Goal: Task Accomplishment & Management: Manage account settings

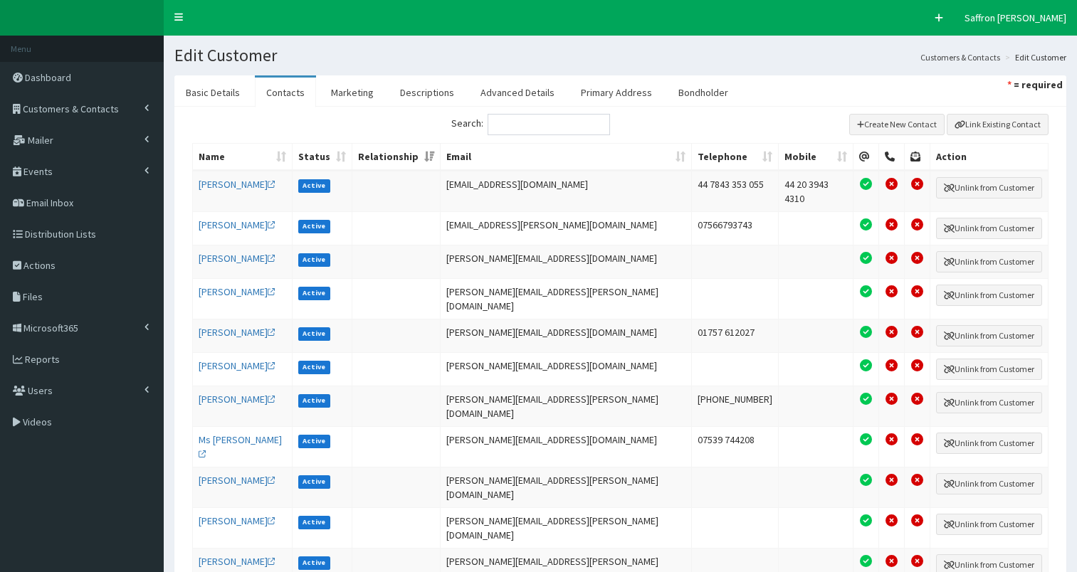
select select "50"
click at [104, 73] on link "Dashboard" at bounding box center [82, 77] width 164 height 31
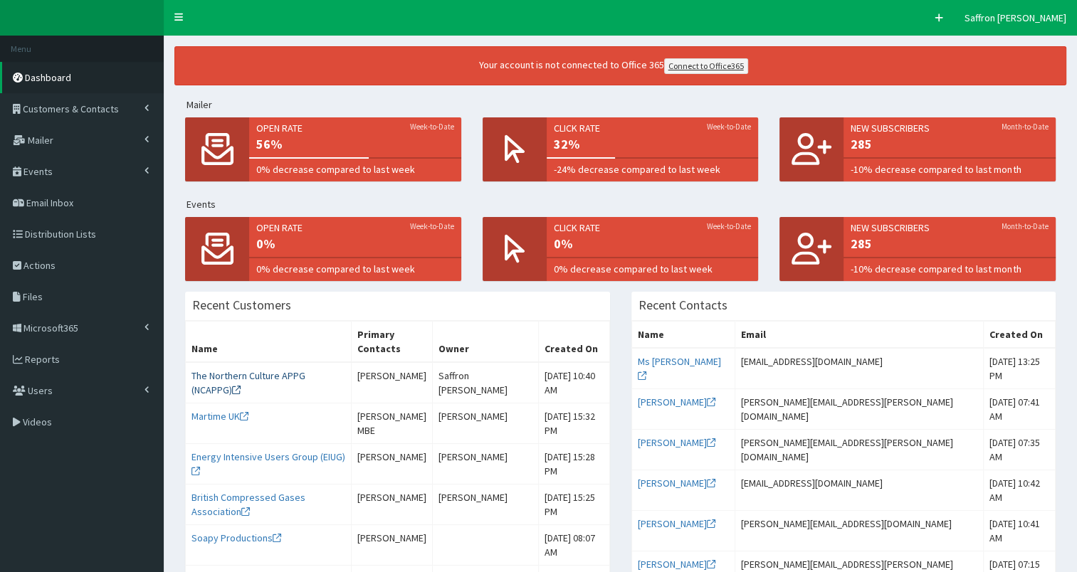
click at [295, 377] on link "The Northern Culture APPG (NCAPPG)" at bounding box center [249, 383] width 114 height 27
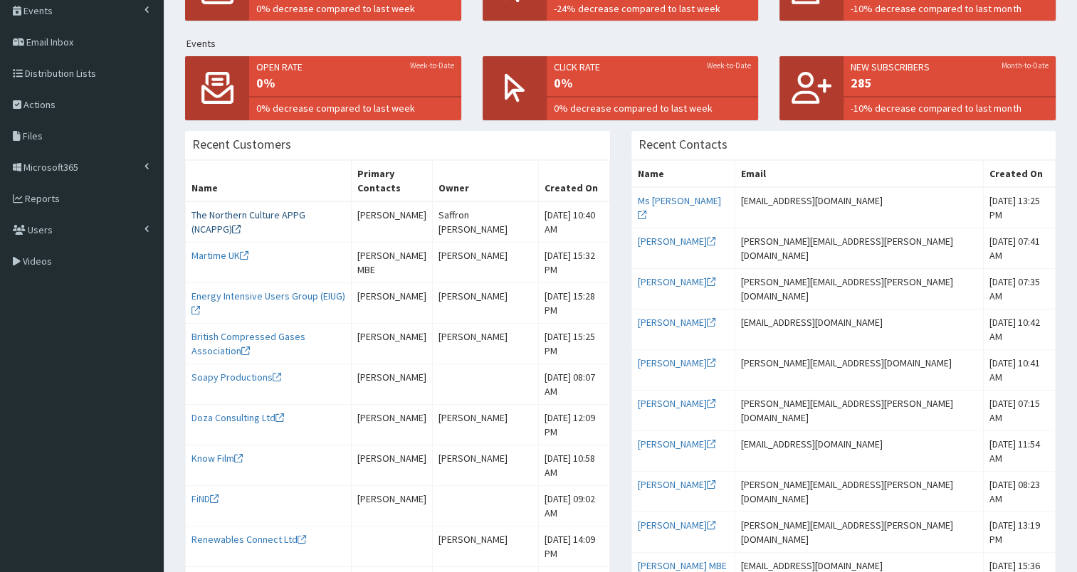
scroll to position [164, 0]
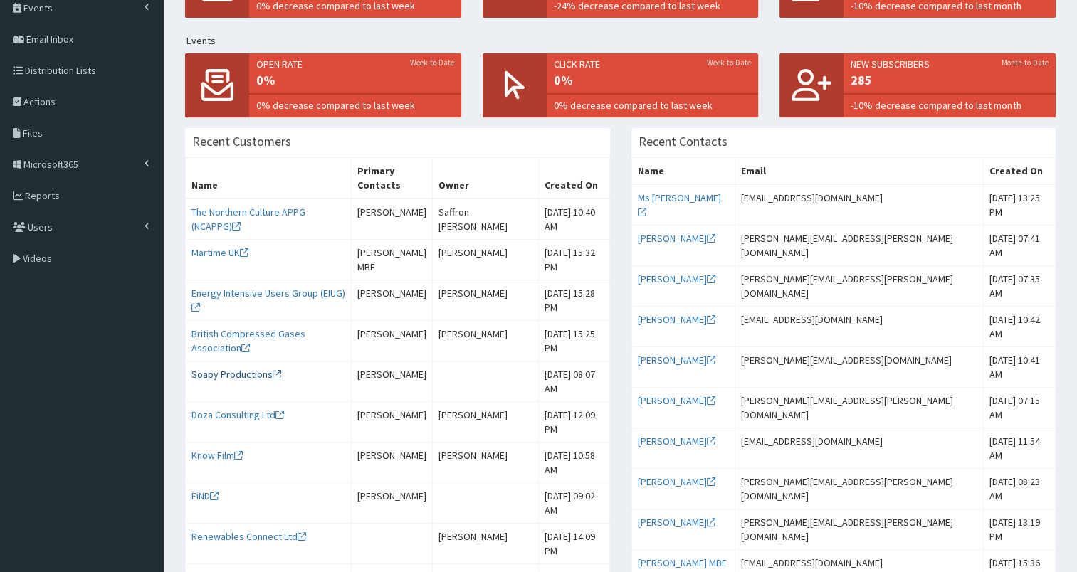
click at [256, 381] on link "Soapy Productions" at bounding box center [237, 374] width 90 height 13
click at [272, 214] on link "The Northern Culture APPG (NCAPPG)" at bounding box center [249, 219] width 114 height 27
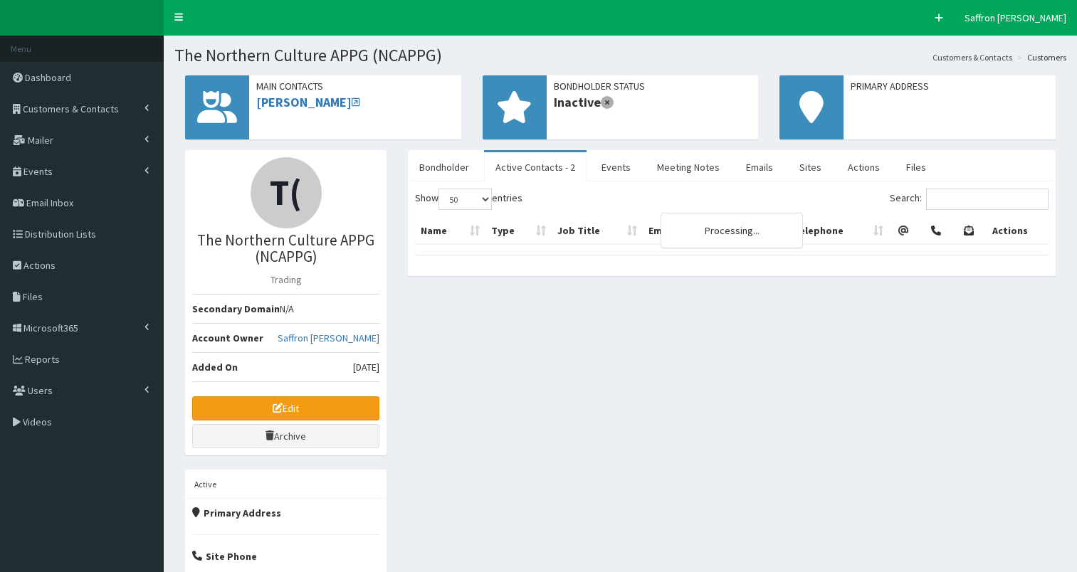
select select "50"
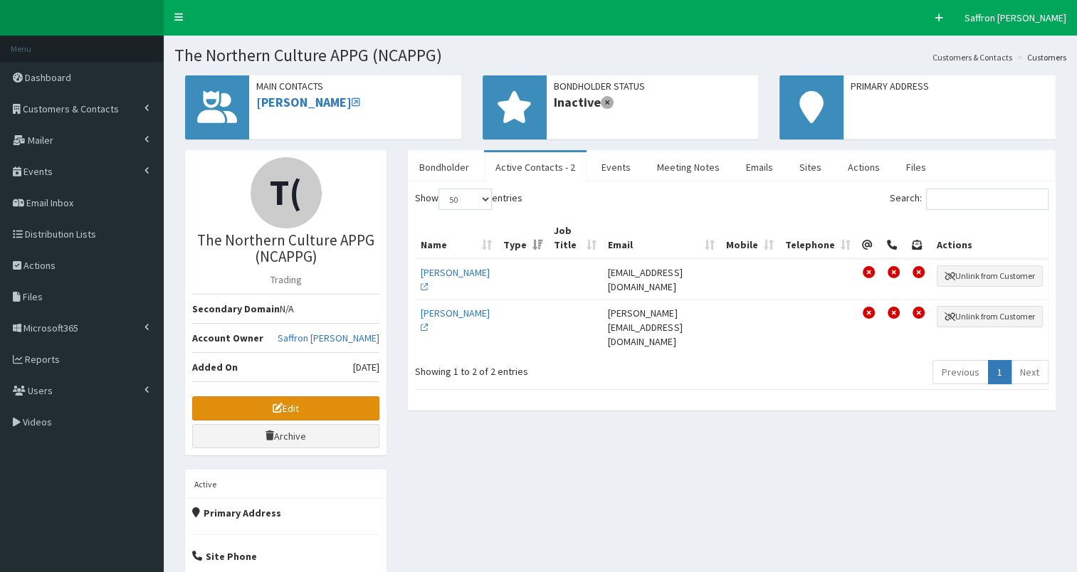
click at [307, 397] on link "Edit" at bounding box center [285, 409] width 187 height 24
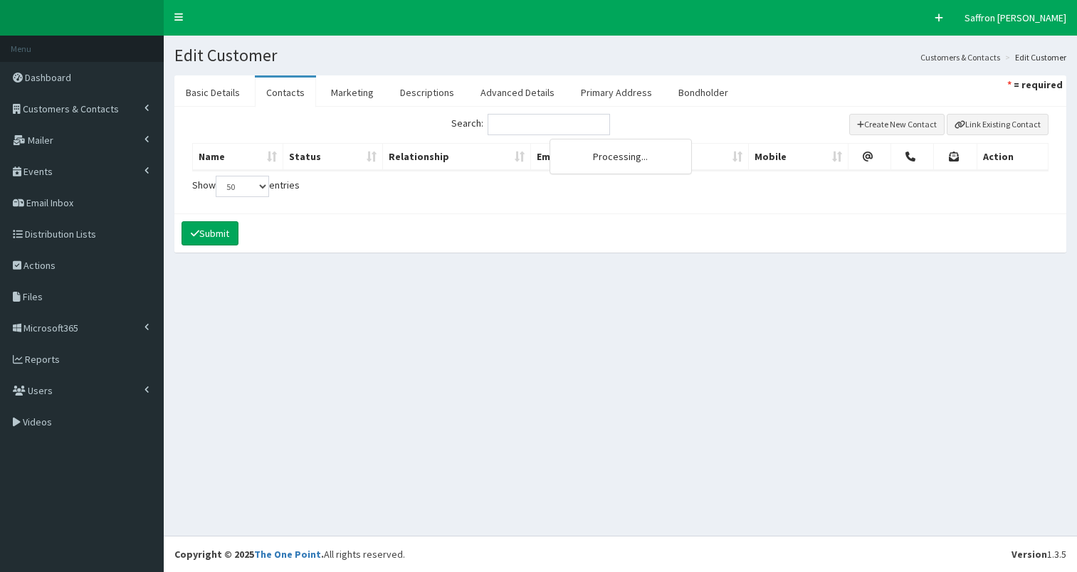
select select "50"
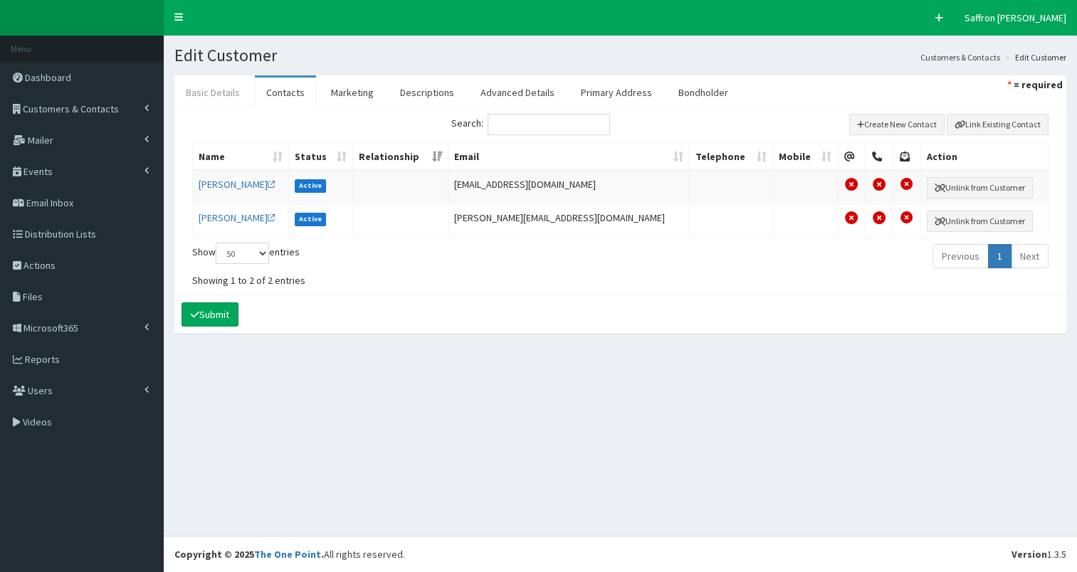
click at [214, 80] on link "Basic Details" at bounding box center [212, 93] width 77 height 30
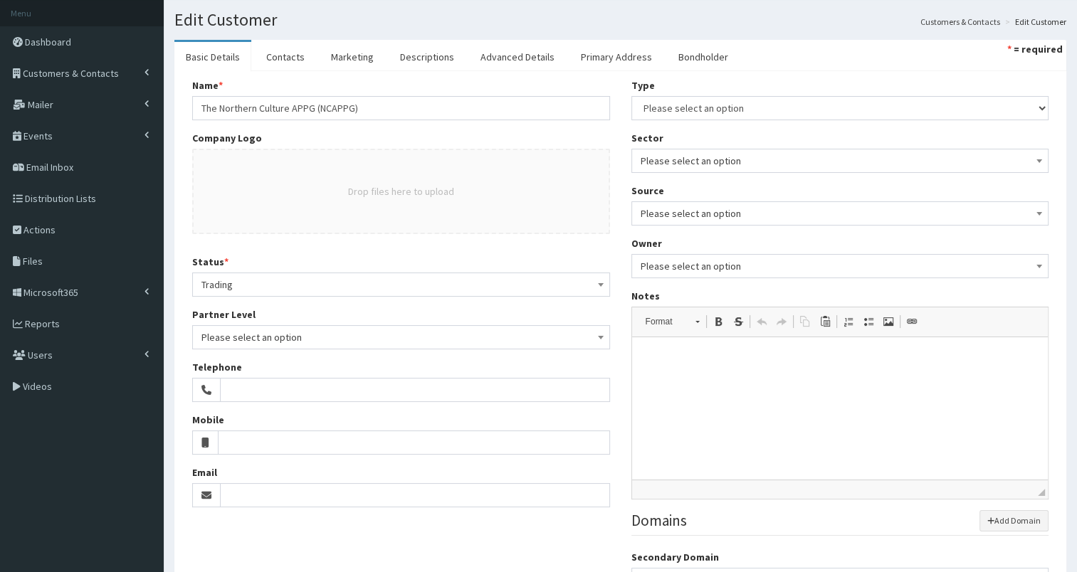
scroll to position [34, 0]
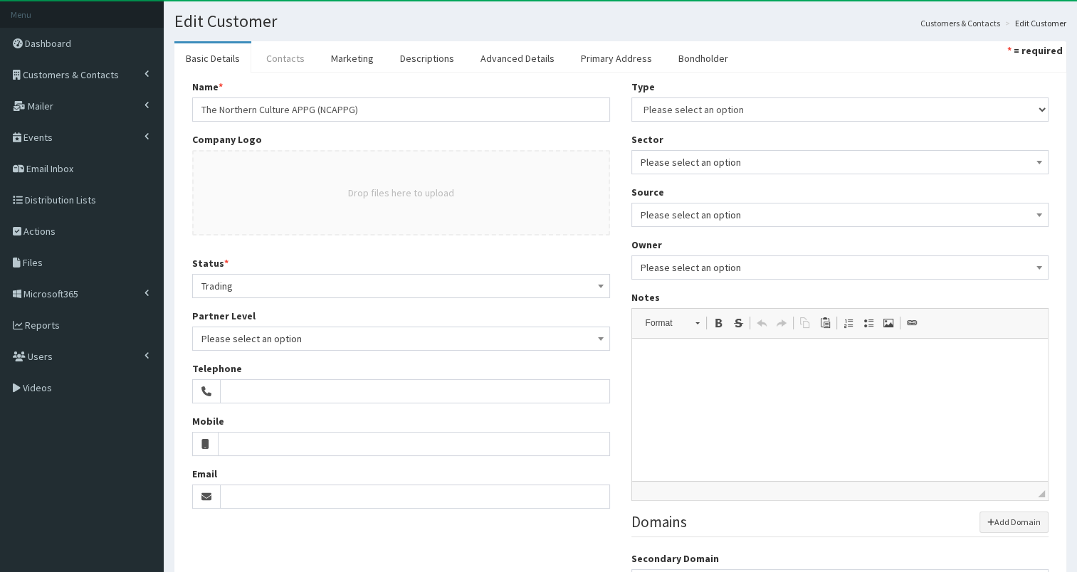
click at [286, 61] on link "Contacts" at bounding box center [285, 58] width 61 height 30
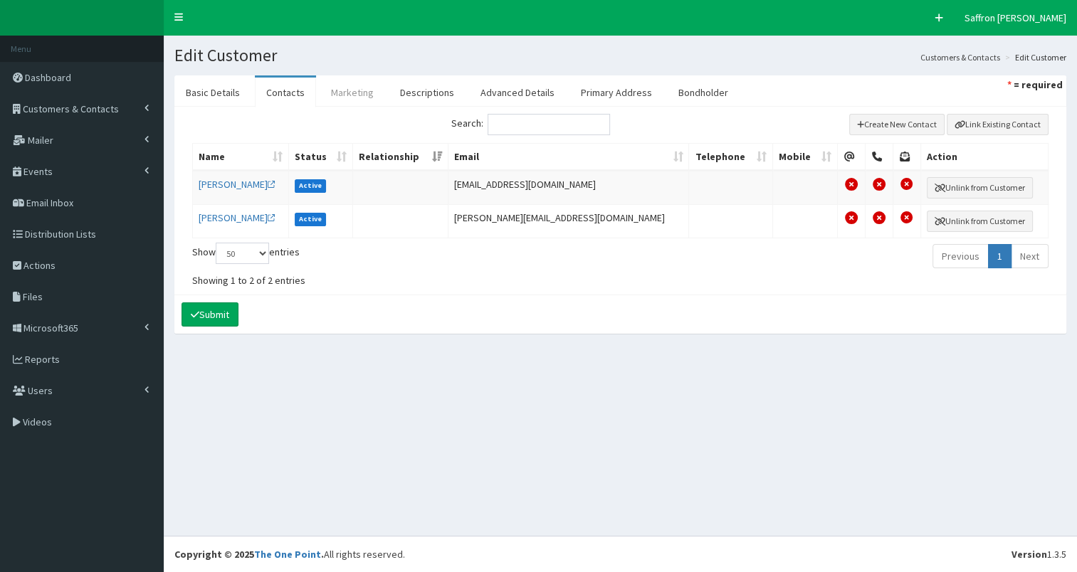
click at [347, 91] on link "Marketing" at bounding box center [353, 93] width 66 height 30
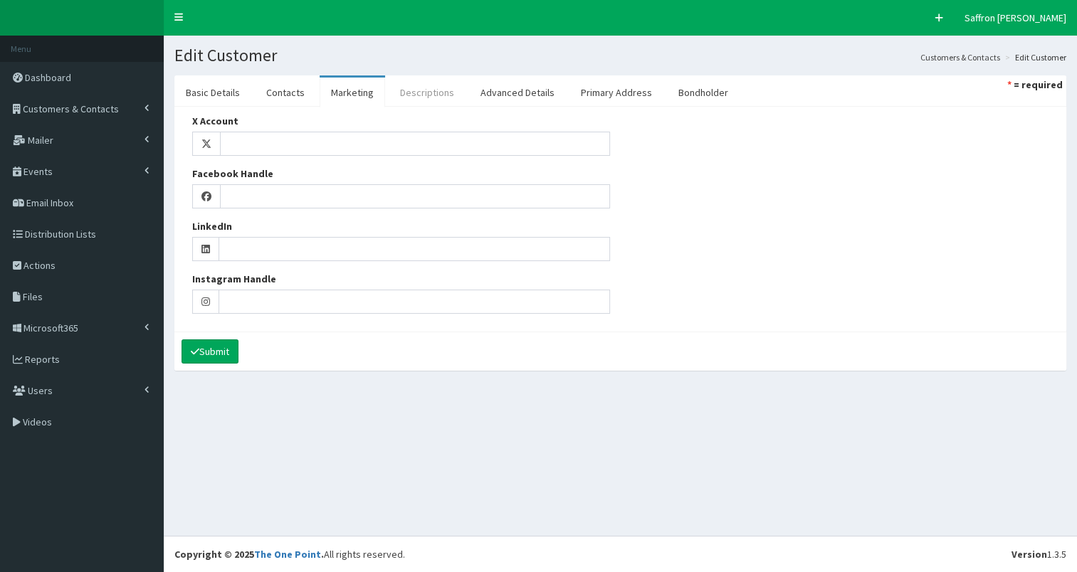
click at [404, 97] on link "Descriptions" at bounding box center [427, 93] width 77 height 30
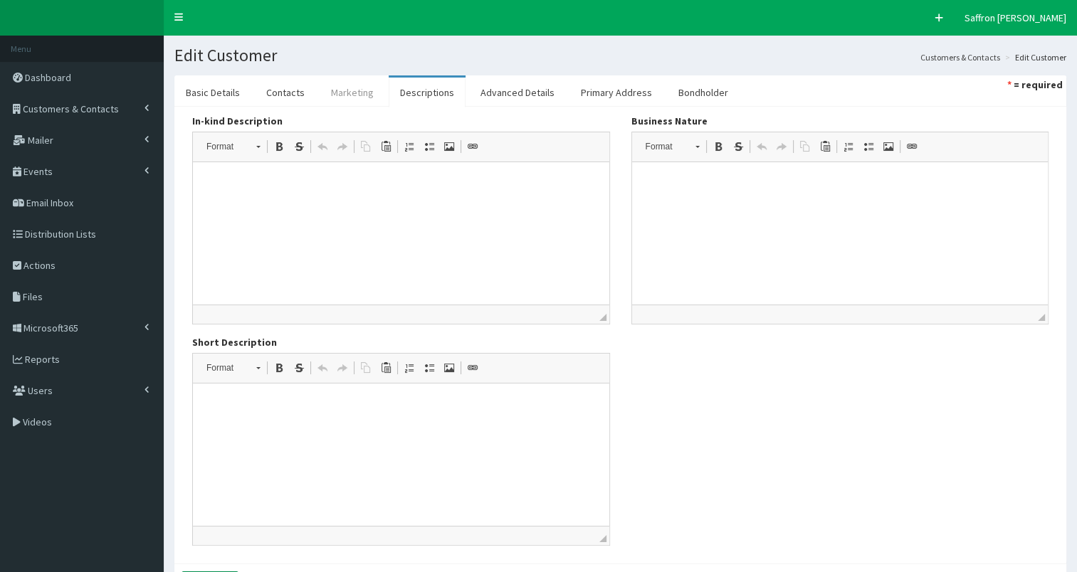
click at [350, 84] on link "Marketing" at bounding box center [353, 93] width 66 height 30
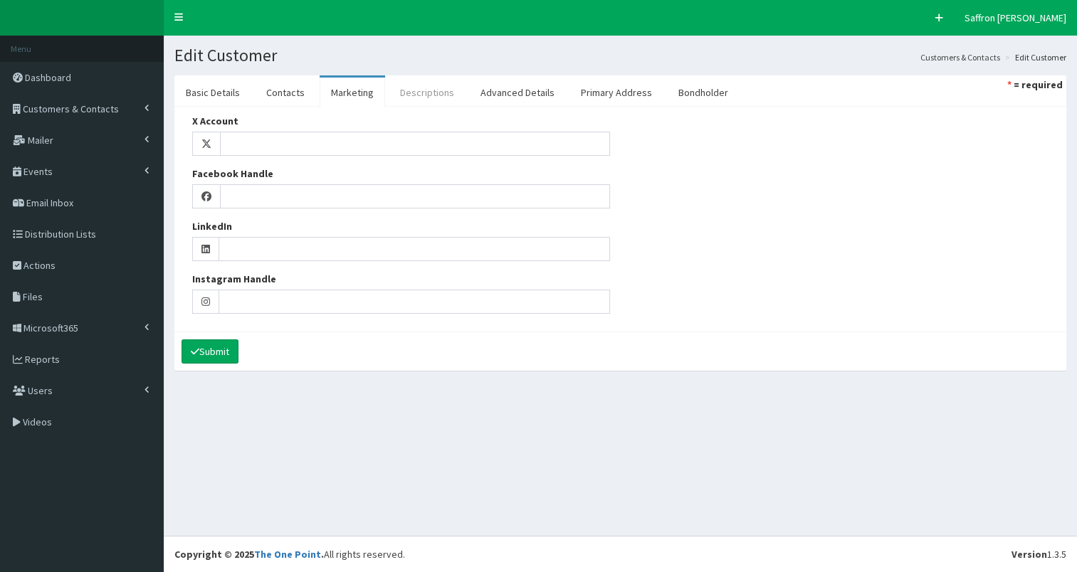
click at [414, 88] on link "Descriptions" at bounding box center [427, 93] width 77 height 30
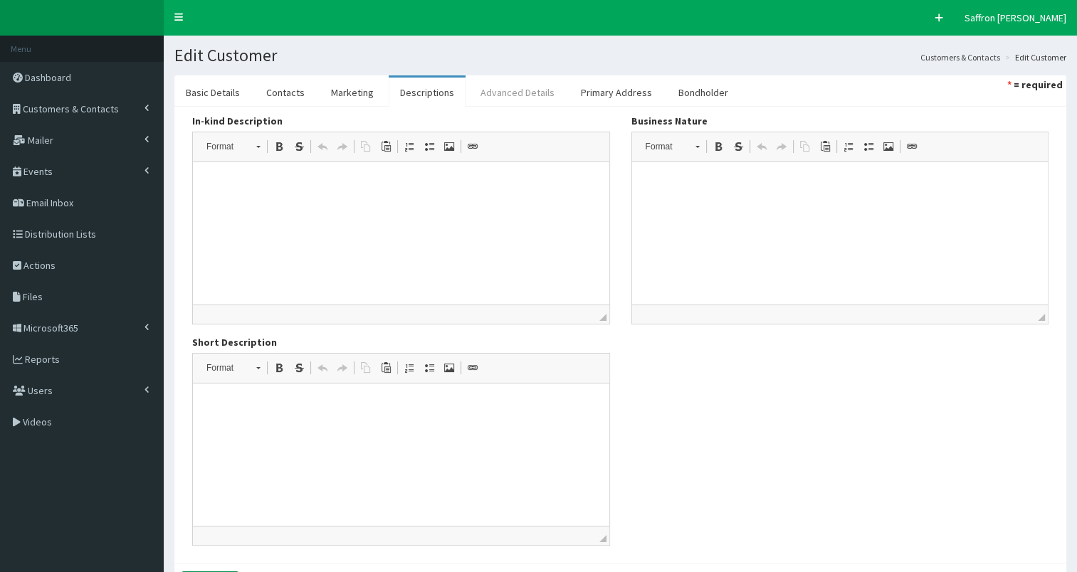
click at [520, 86] on link "Advanced Details" at bounding box center [517, 93] width 97 height 30
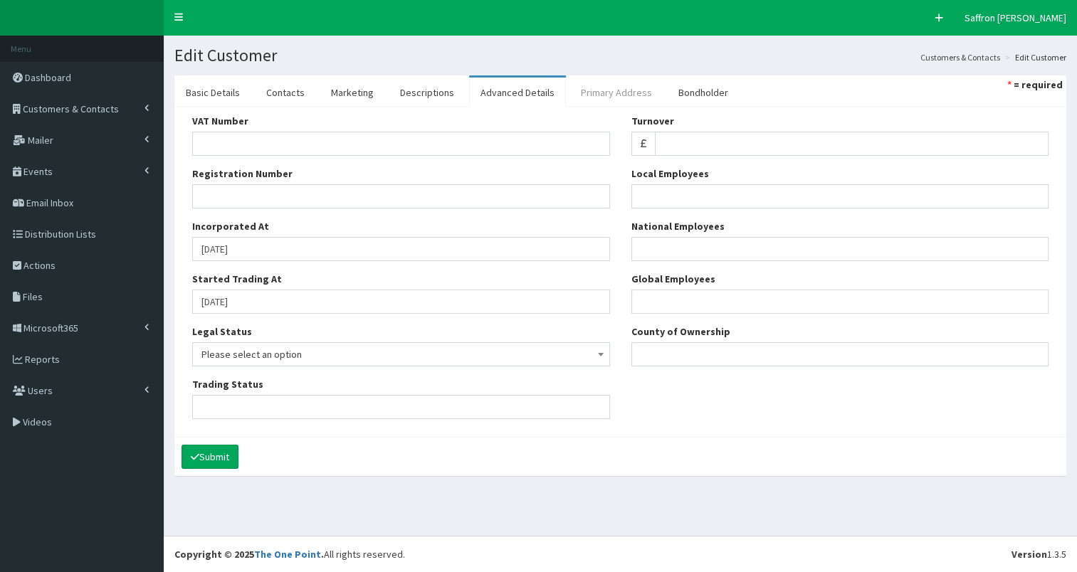
click at [607, 85] on link "Primary Address" at bounding box center [617, 93] width 94 height 30
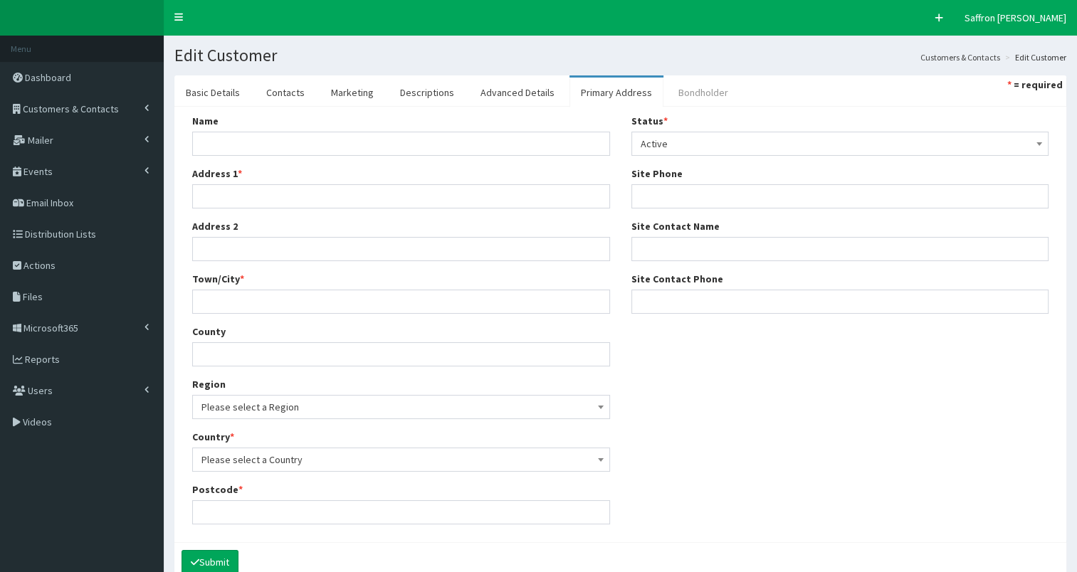
click at [685, 100] on link "Bondholder" at bounding box center [703, 93] width 73 height 30
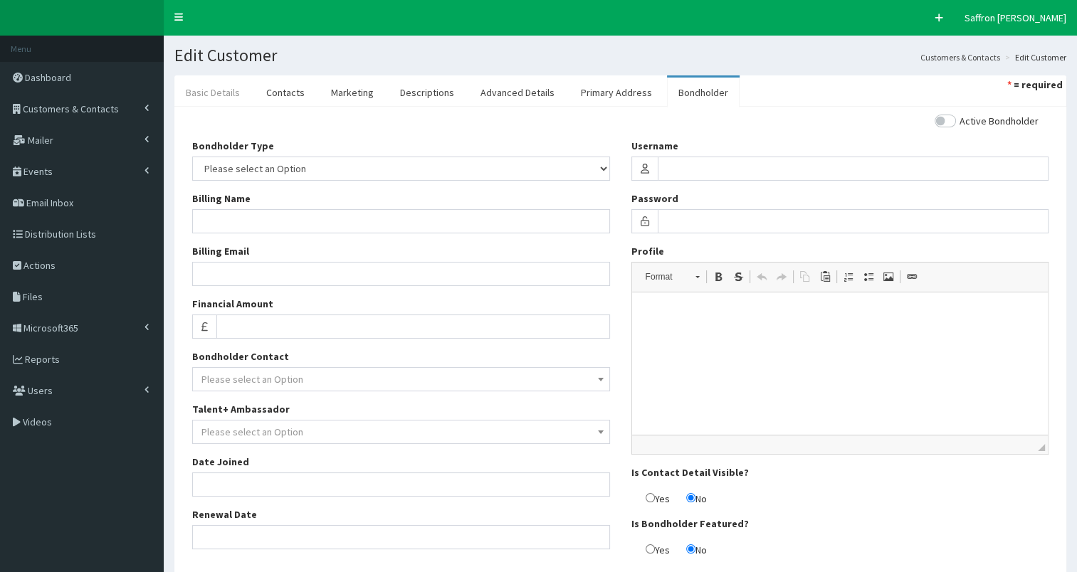
click at [205, 97] on link "Basic Details" at bounding box center [212, 93] width 77 height 30
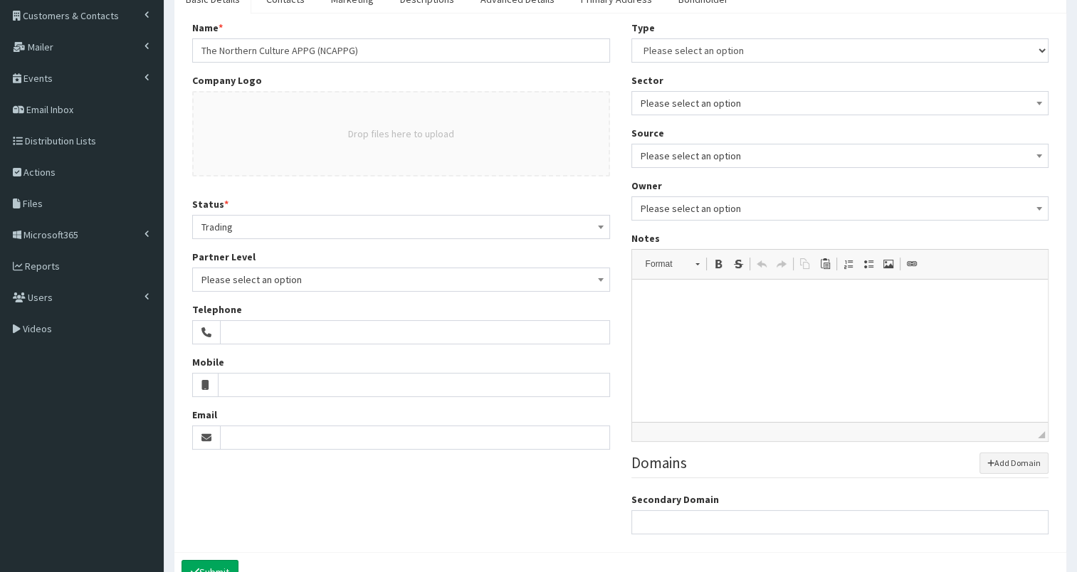
scroll to position [43, 0]
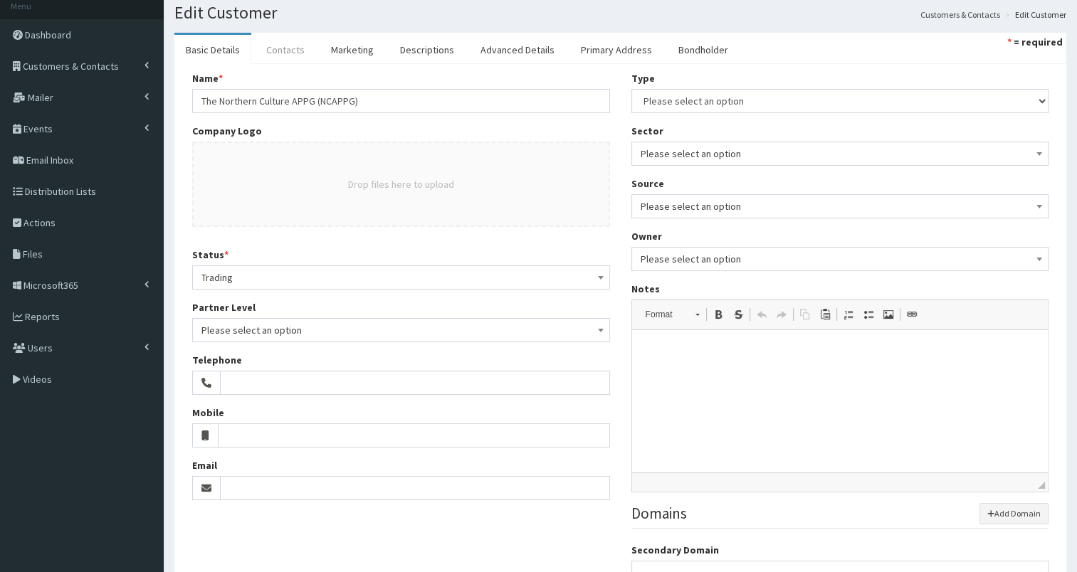
click at [300, 48] on link "Contacts" at bounding box center [285, 50] width 61 height 30
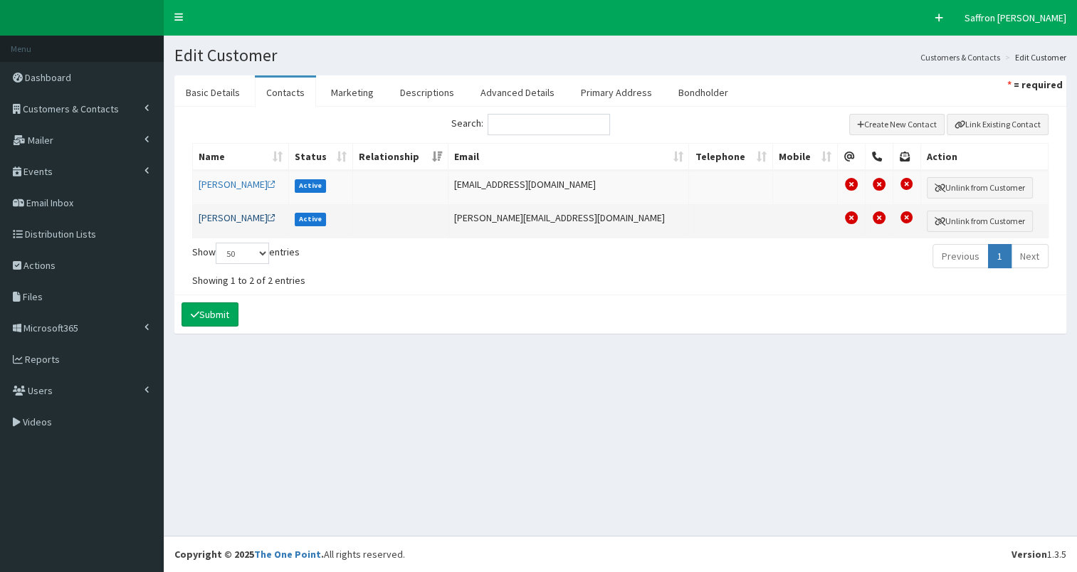
click at [228, 214] on link "[PERSON_NAME]" at bounding box center [237, 217] width 77 height 13
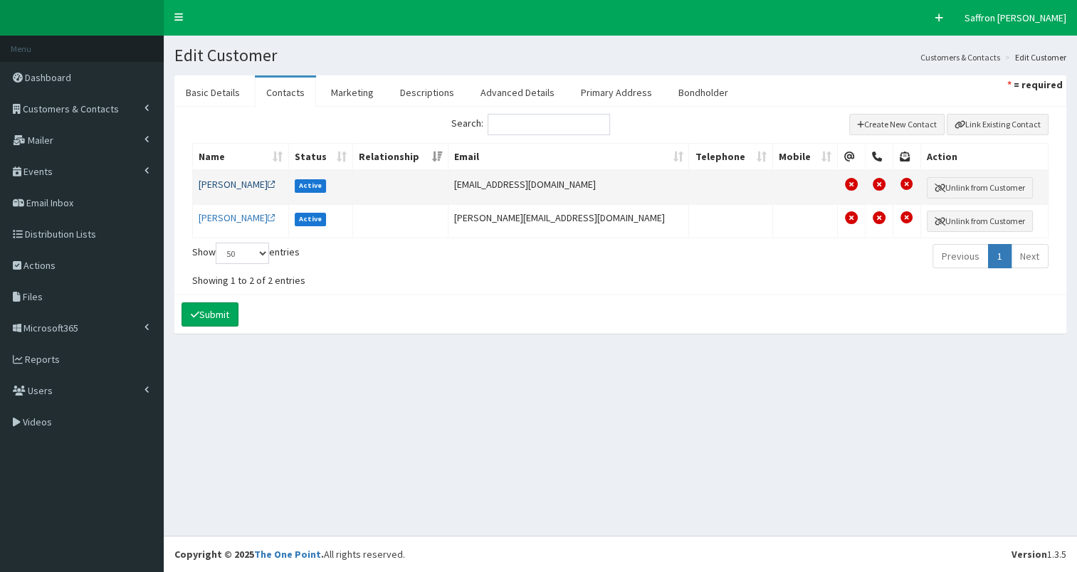
click at [271, 181] on link "[PERSON_NAME]" at bounding box center [237, 184] width 77 height 13
click at [219, 86] on link "Basic Details" at bounding box center [212, 93] width 77 height 30
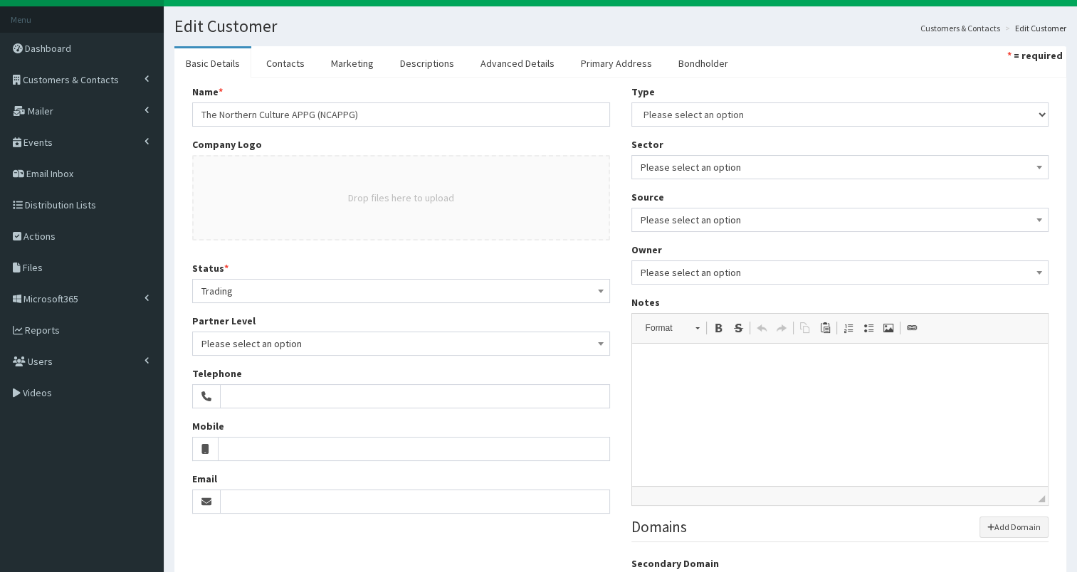
scroll to position [21, 0]
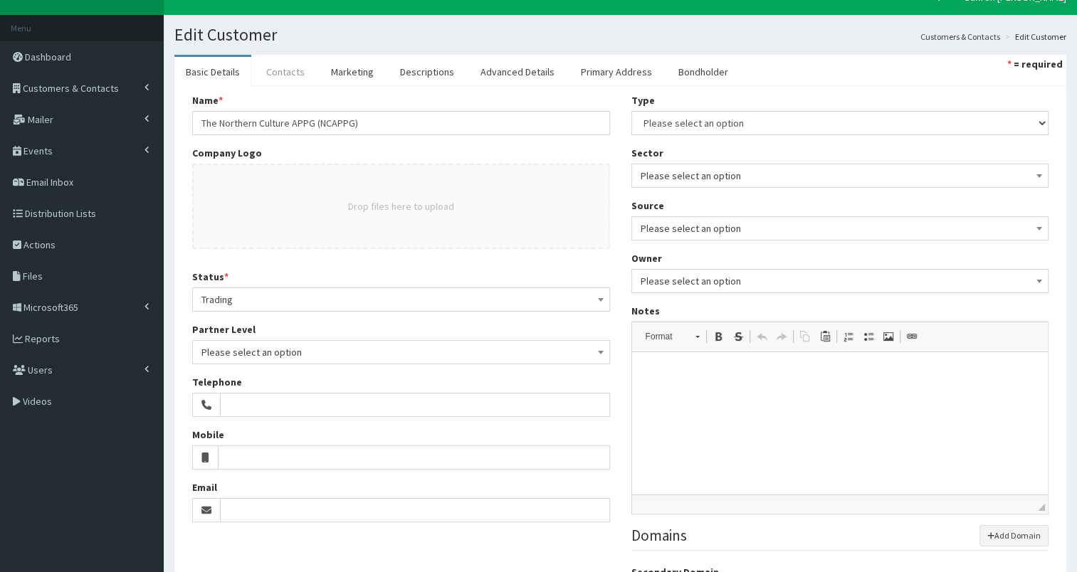
click at [290, 63] on link "Contacts" at bounding box center [285, 72] width 61 height 30
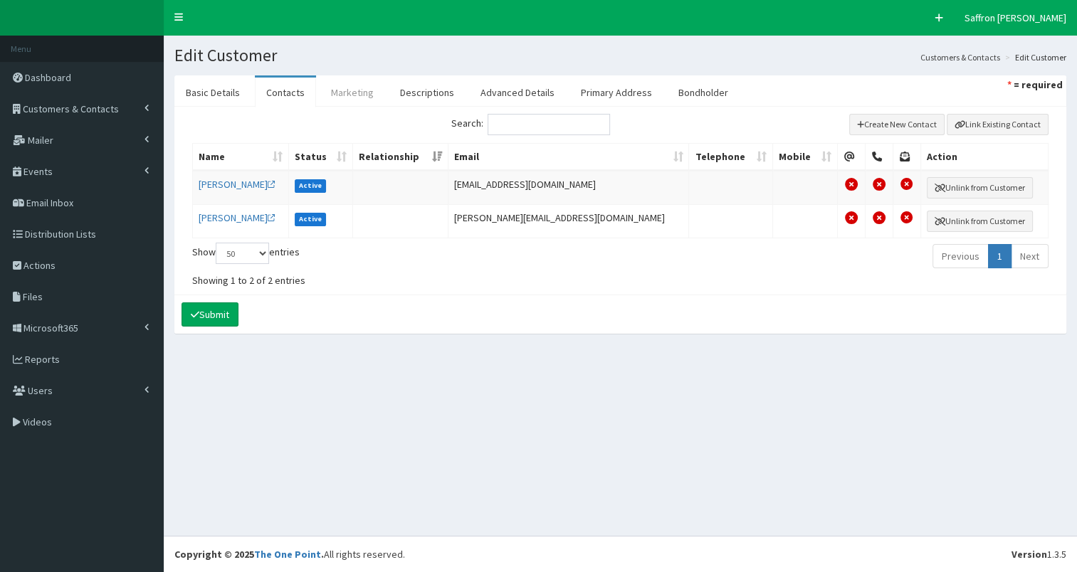
click at [360, 90] on link "Marketing" at bounding box center [353, 93] width 66 height 30
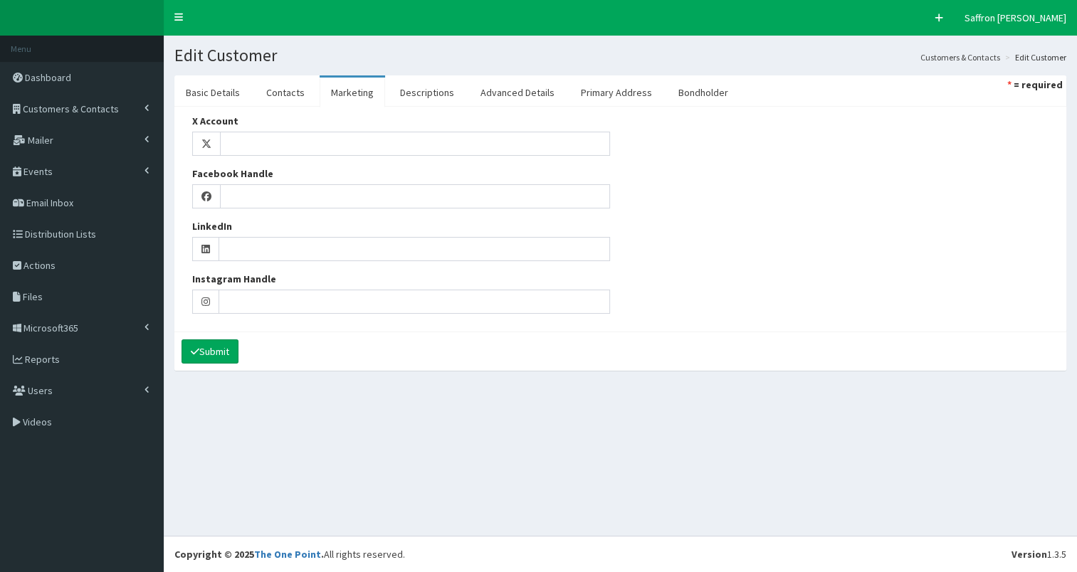
click at [320, 85] on link "Marketing" at bounding box center [353, 93] width 66 height 30
click at [288, 88] on link "Contacts" at bounding box center [285, 93] width 61 height 30
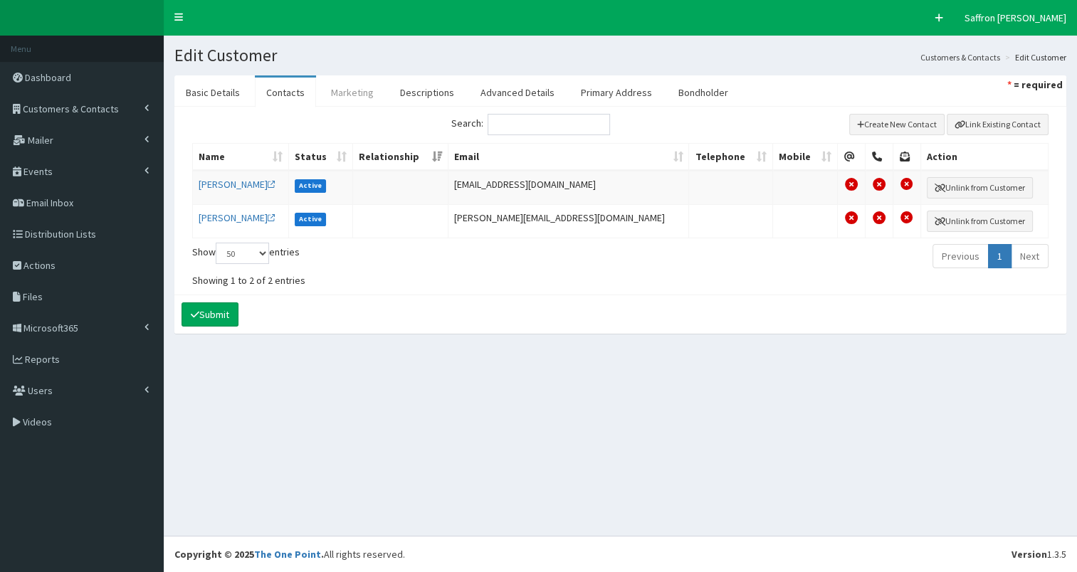
click at [350, 93] on link "Marketing" at bounding box center [353, 93] width 66 height 30
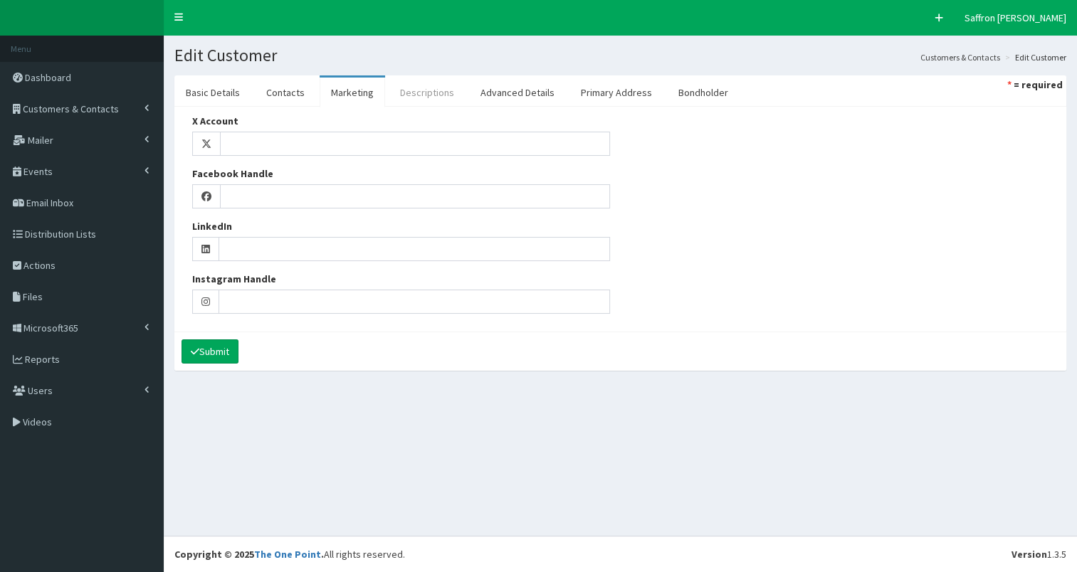
click at [410, 91] on link "Descriptions" at bounding box center [427, 93] width 77 height 30
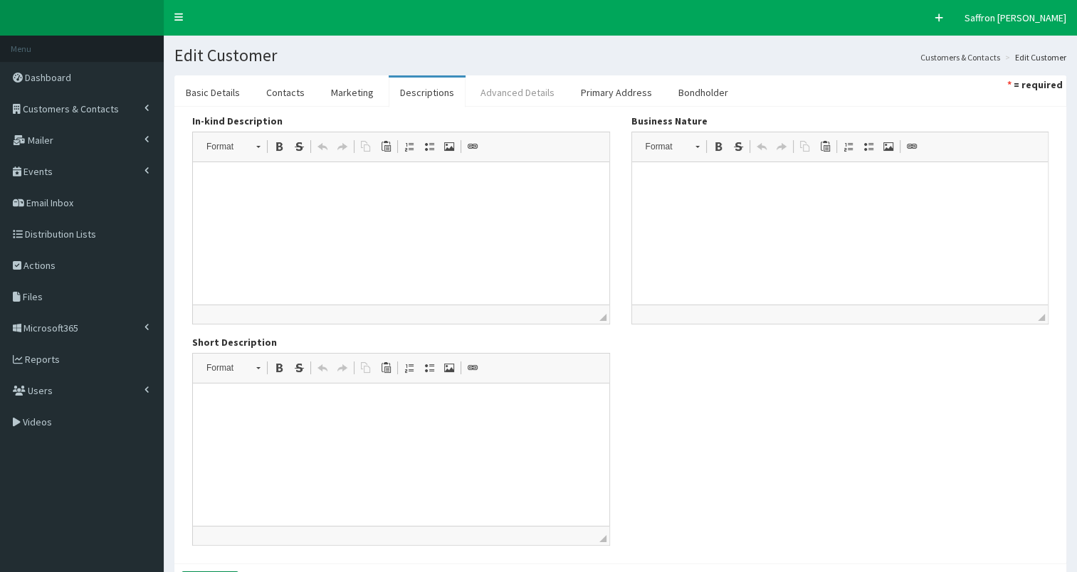
click at [494, 91] on link "Advanced Details" at bounding box center [517, 93] width 97 height 30
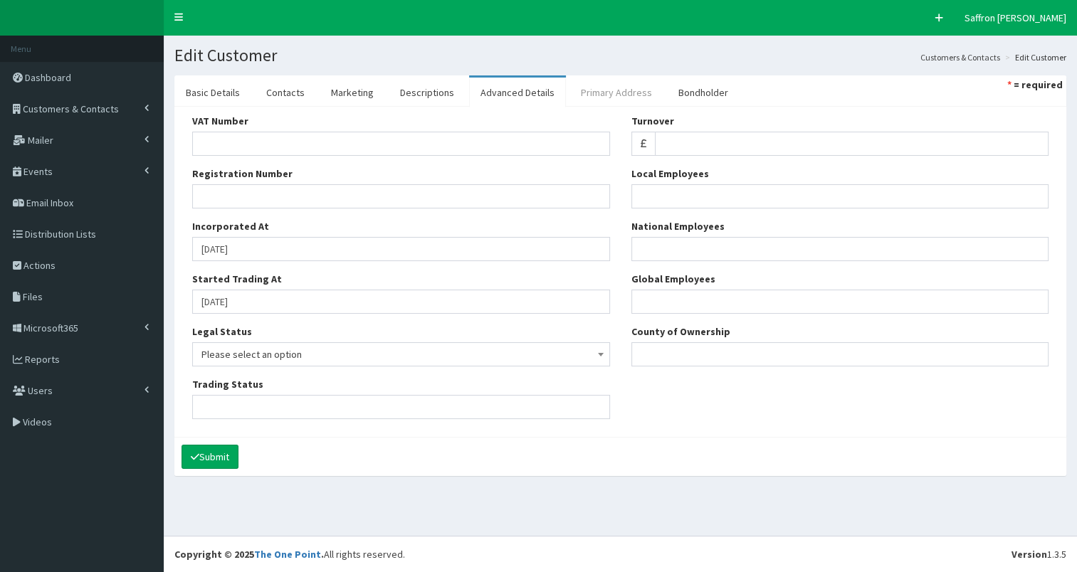
click at [575, 93] on link "Primary Address" at bounding box center [617, 93] width 94 height 30
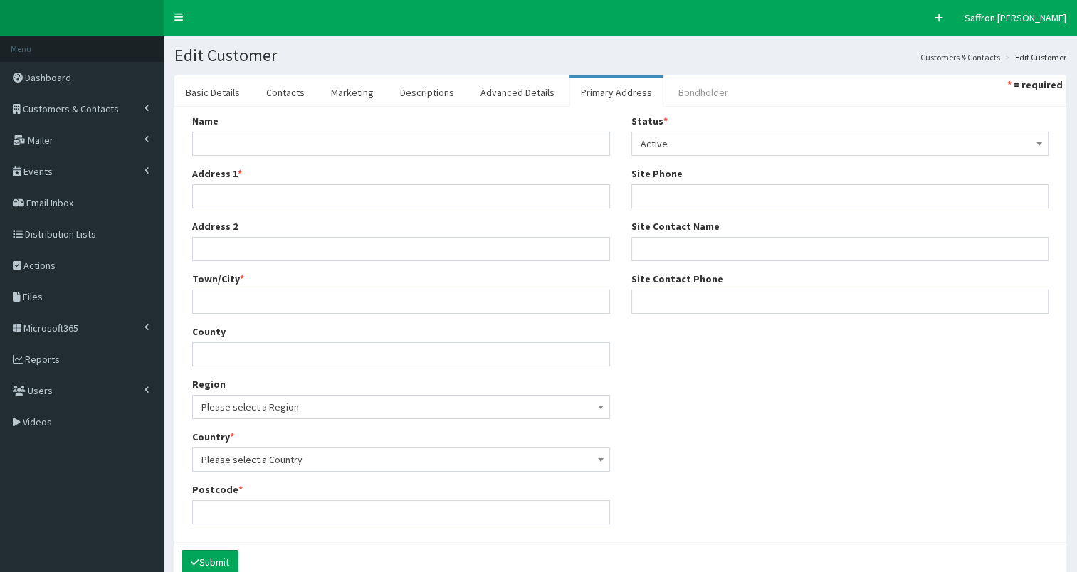
click at [700, 91] on link "Bondholder" at bounding box center [703, 93] width 73 height 30
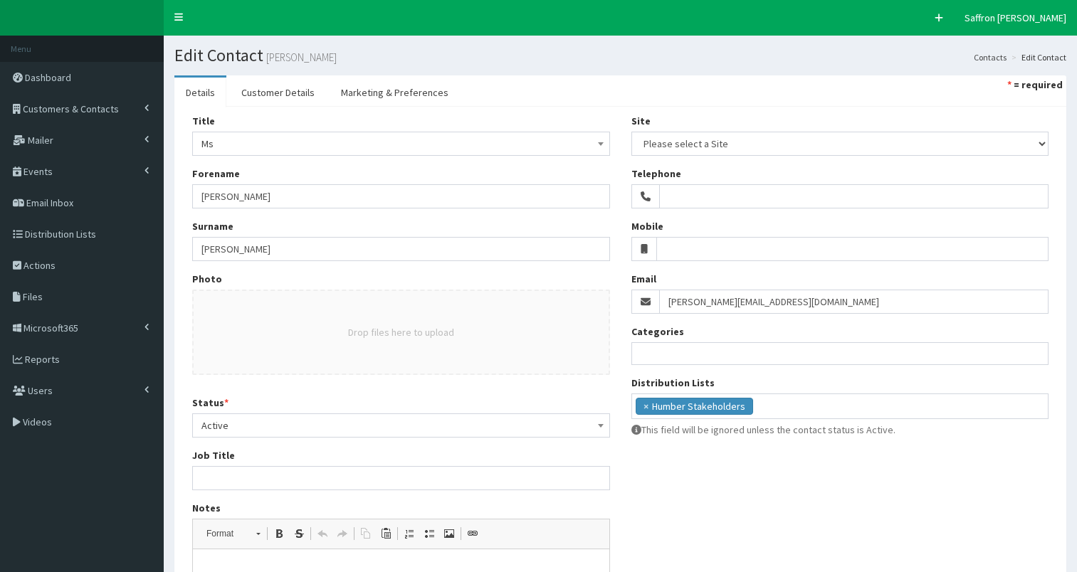
select select
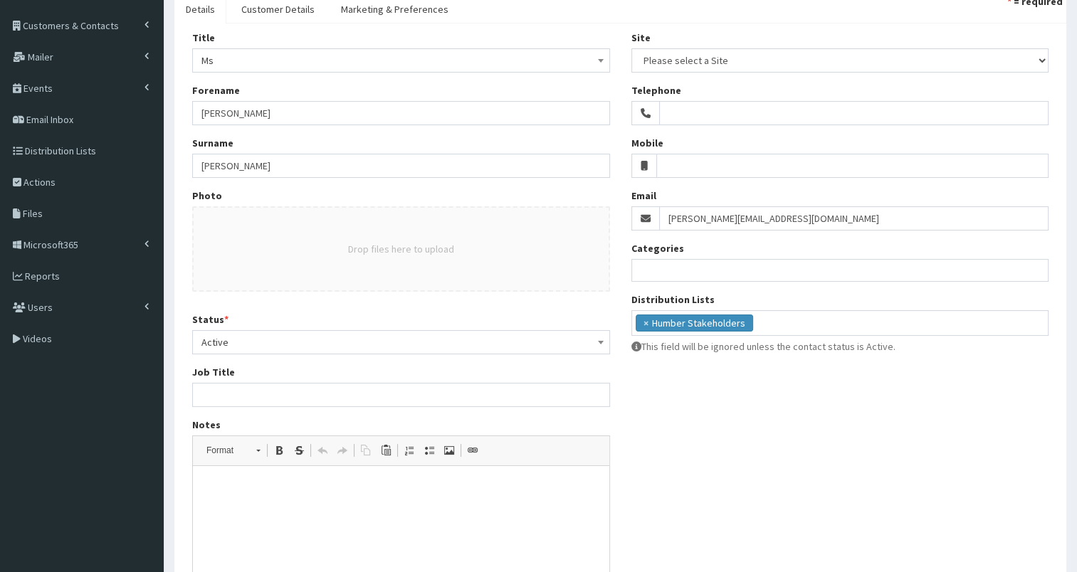
scroll to position [60, 0]
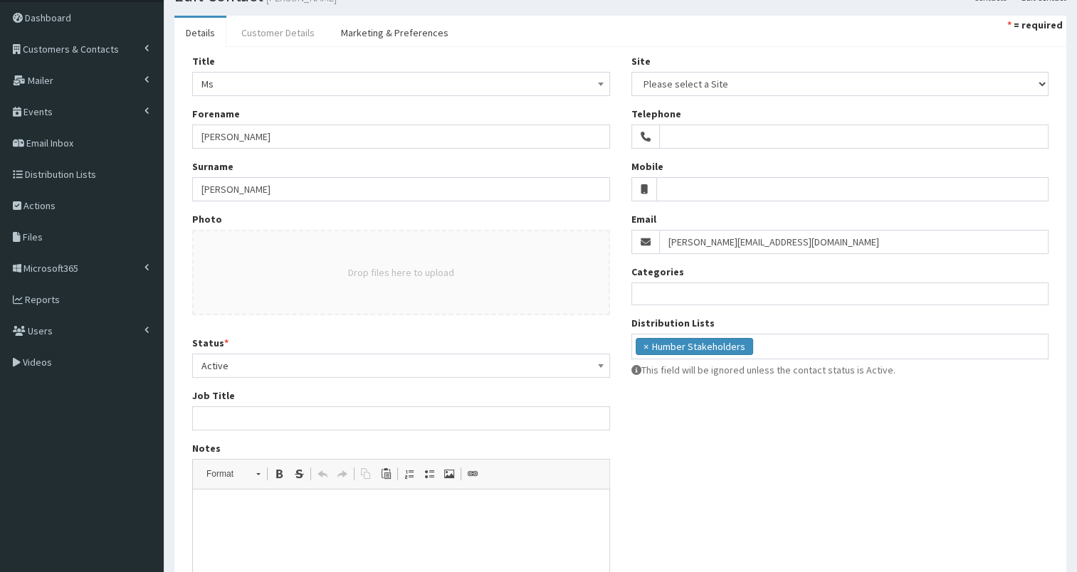
click at [307, 26] on link "Customer Details" at bounding box center [278, 33] width 96 height 30
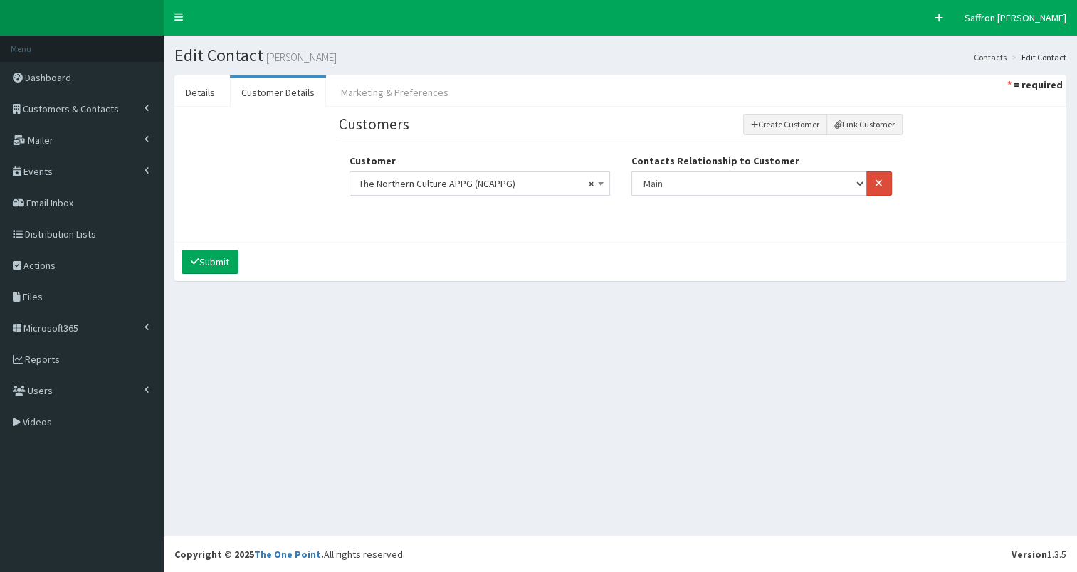
click at [396, 88] on link "Marketing & Preferences" at bounding box center [395, 93] width 130 height 30
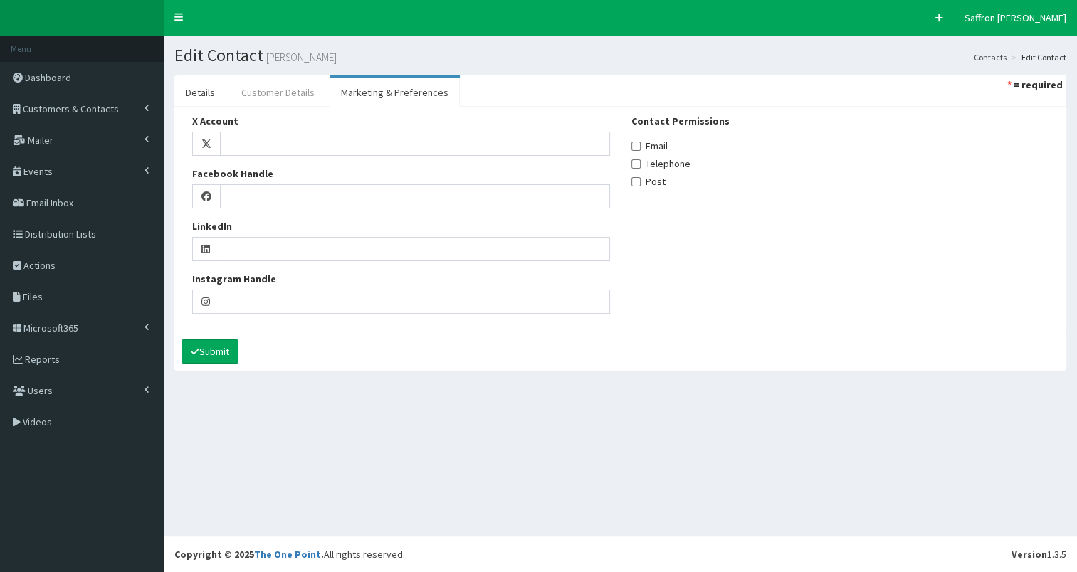
click at [290, 85] on link "Customer Details" at bounding box center [278, 93] width 96 height 30
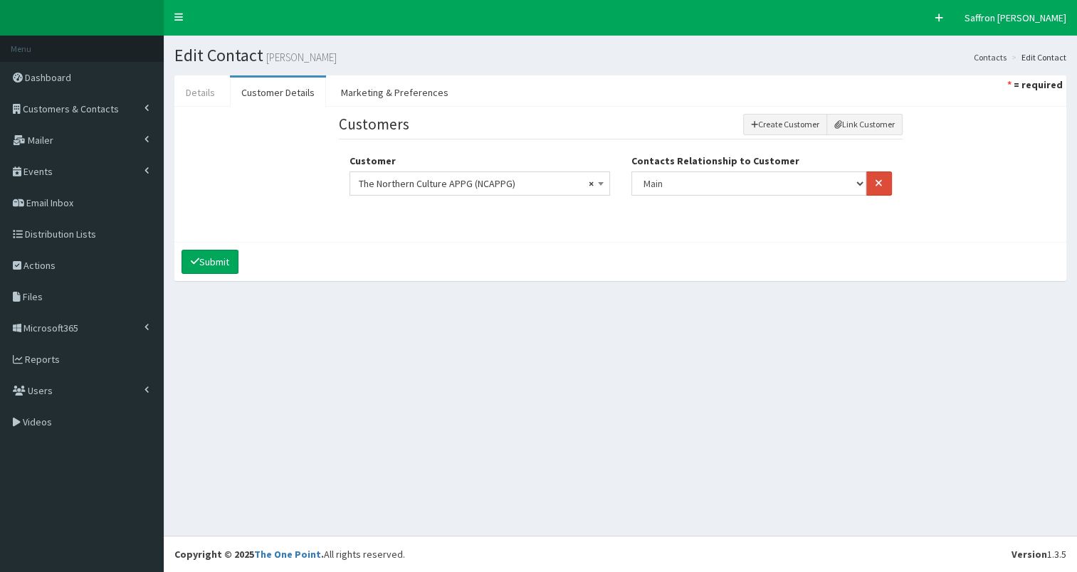
click at [199, 92] on link "Details" at bounding box center [200, 93] width 52 height 30
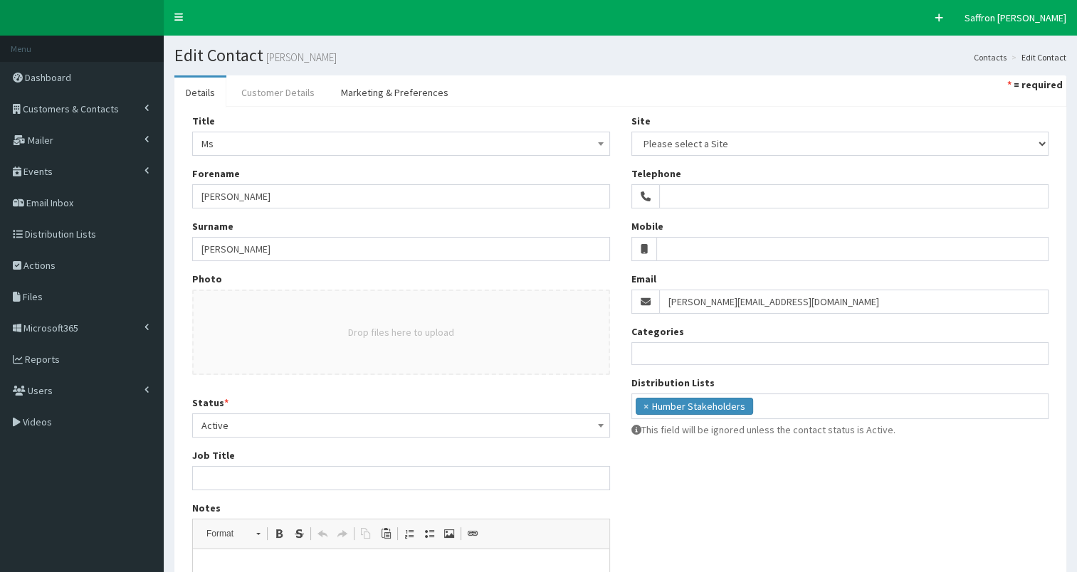
click at [276, 84] on link "Customer Details" at bounding box center [278, 93] width 96 height 30
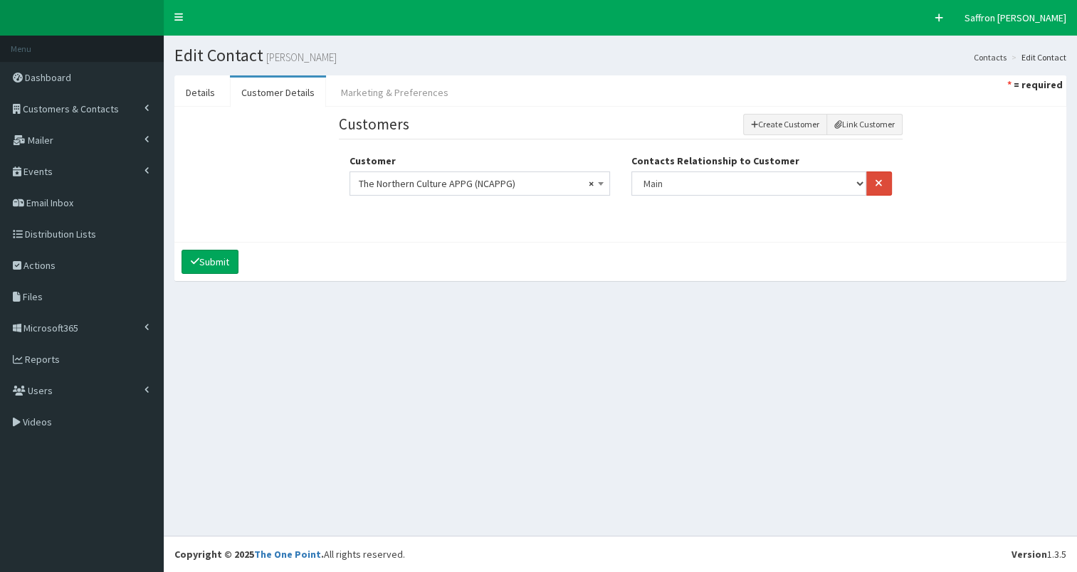
click at [370, 96] on link "Marketing & Preferences" at bounding box center [395, 93] width 130 height 30
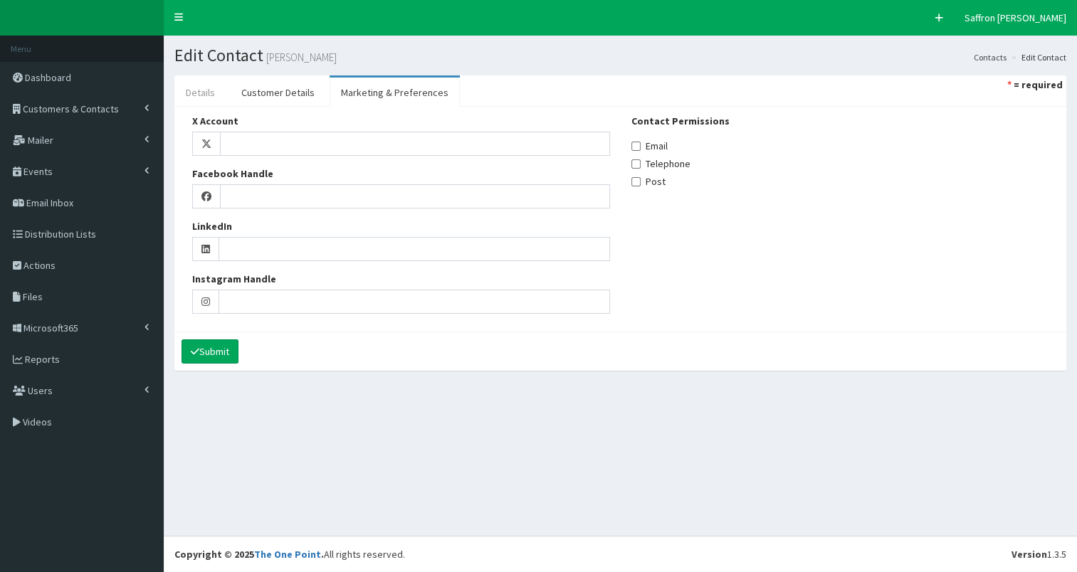
click at [211, 88] on link "Details" at bounding box center [200, 93] width 52 height 30
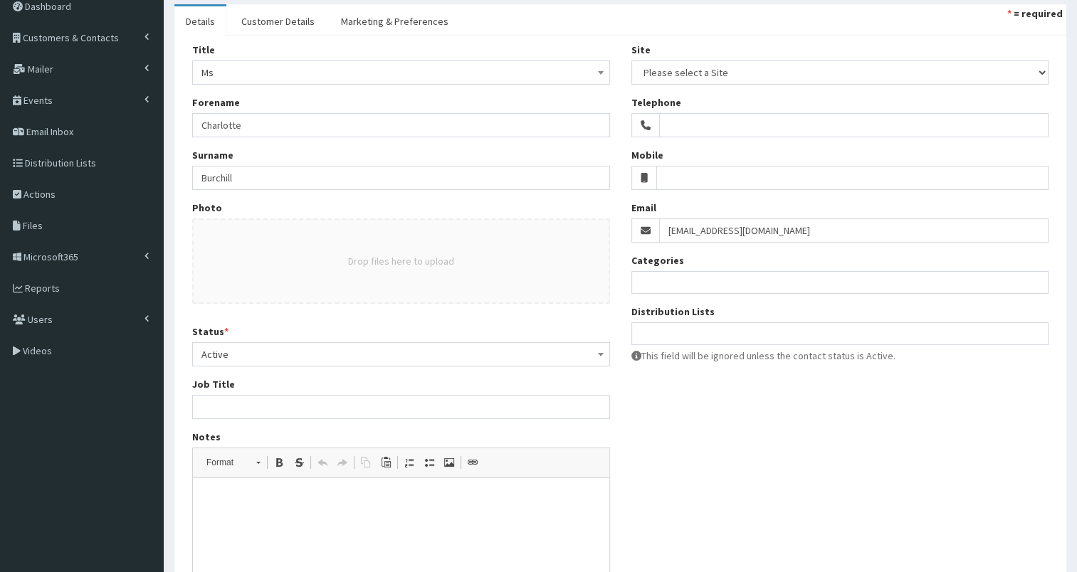
scroll to position [67, 0]
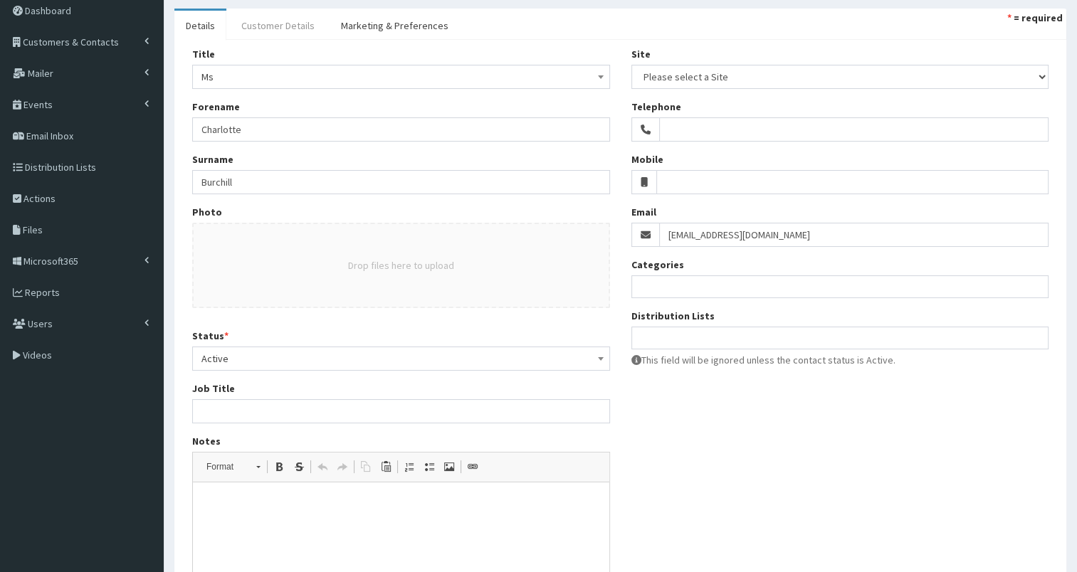
click at [282, 20] on link "Customer Details" at bounding box center [278, 26] width 96 height 30
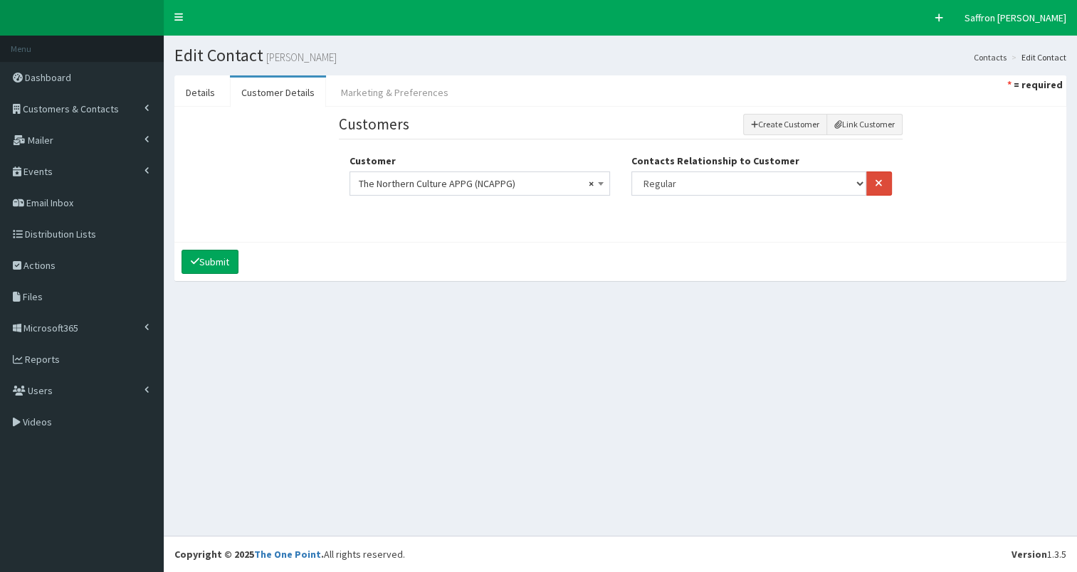
click at [373, 84] on link "Marketing & Preferences" at bounding box center [395, 93] width 130 height 30
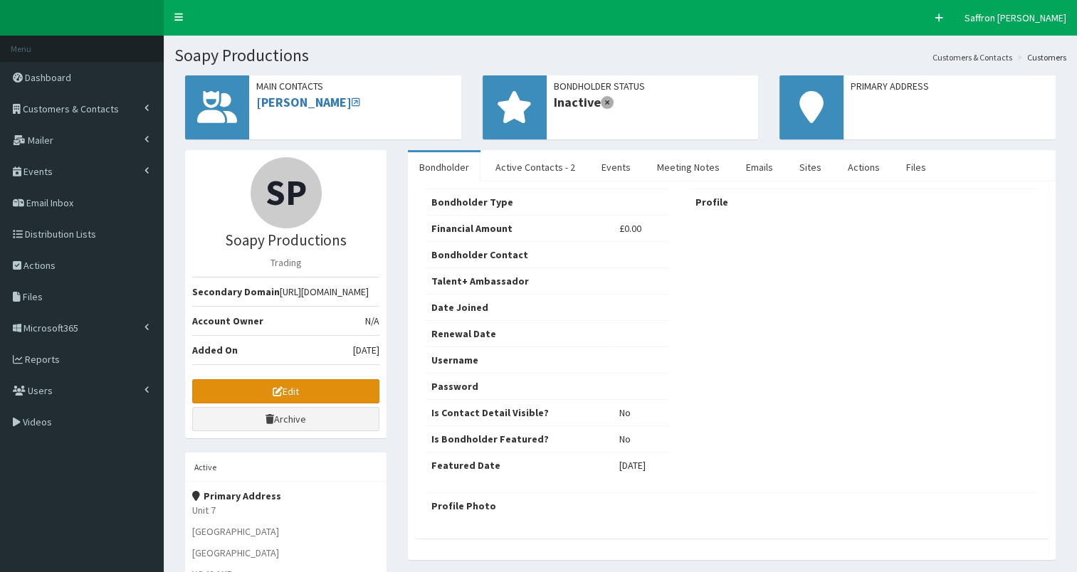
click at [262, 394] on link "Edit" at bounding box center [285, 391] width 187 height 24
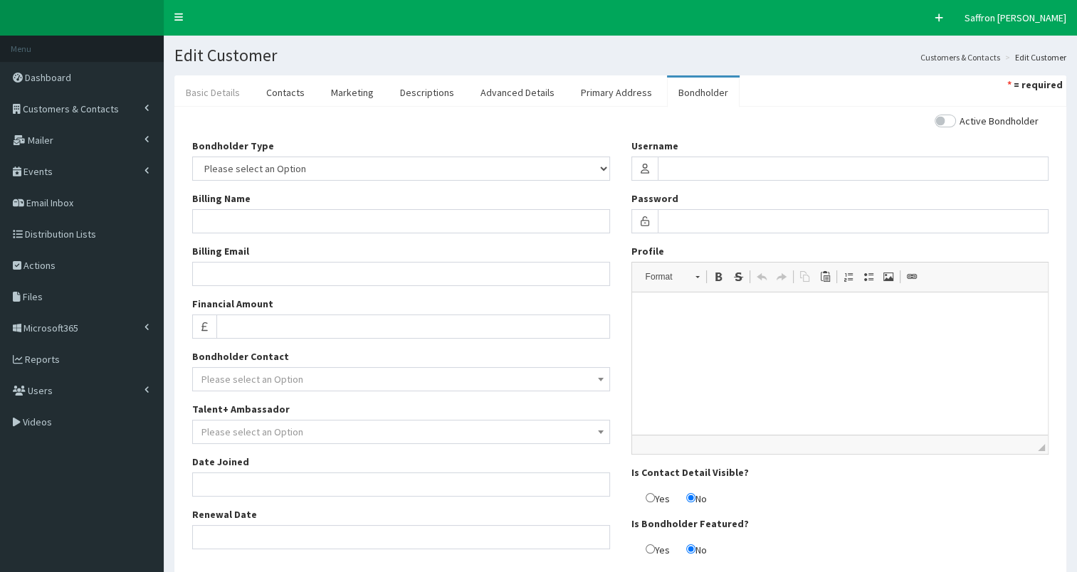
click at [216, 95] on link "Basic Details" at bounding box center [212, 93] width 77 height 30
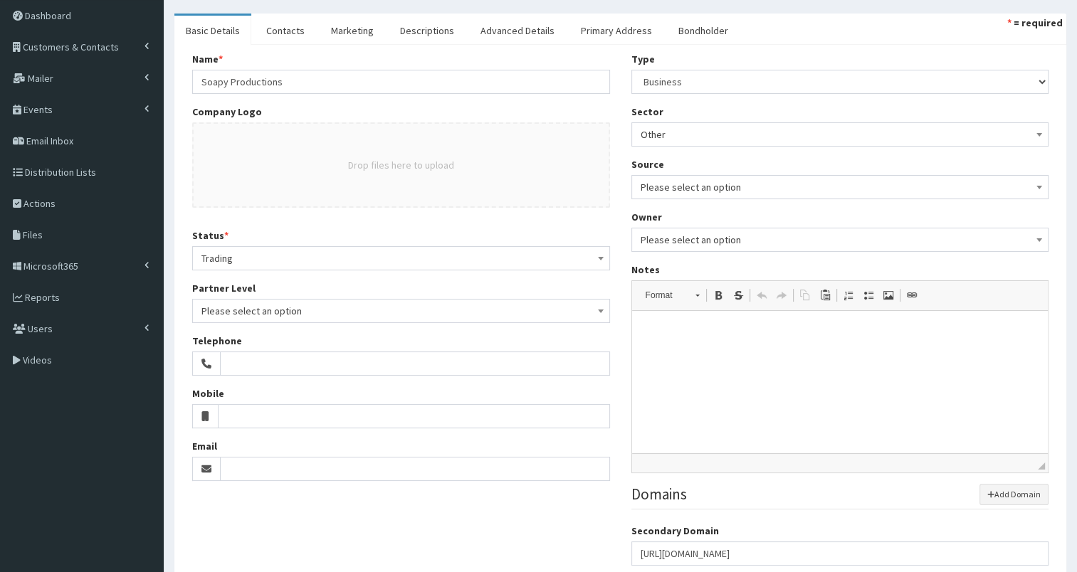
scroll to position [58, 0]
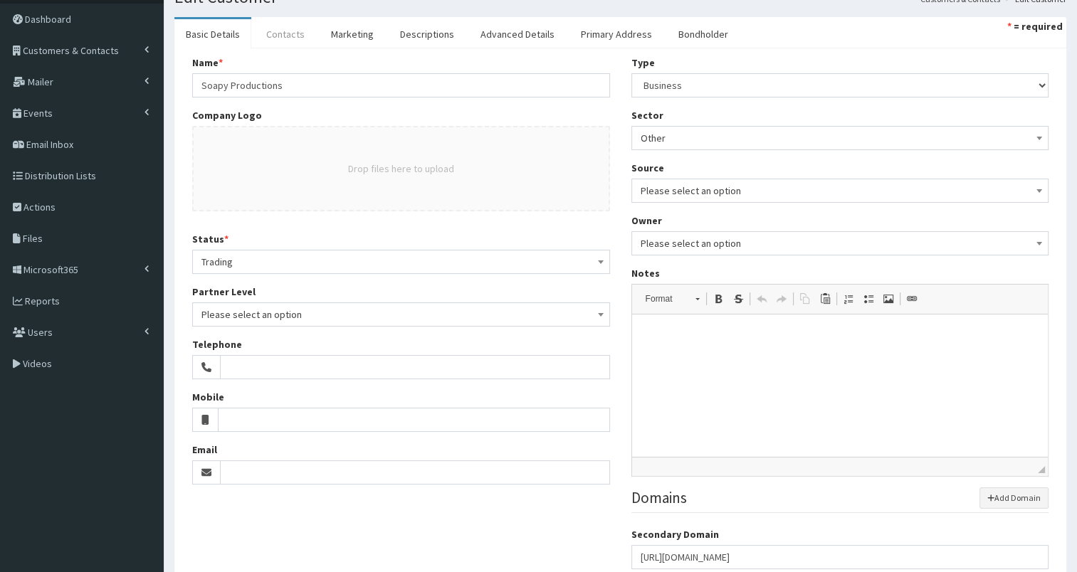
click at [273, 35] on link "Contacts" at bounding box center [285, 34] width 61 height 30
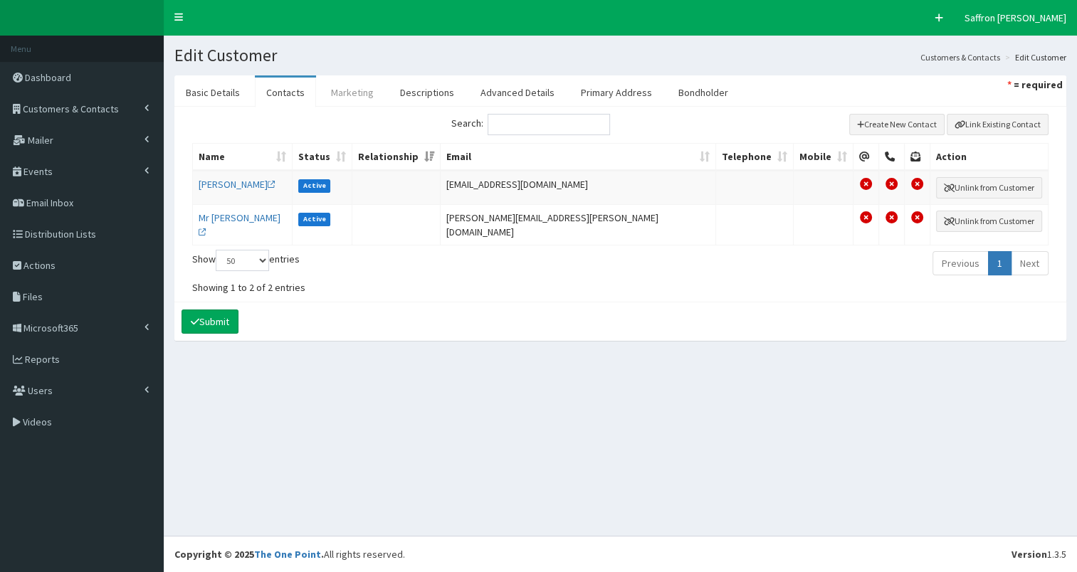
click at [355, 88] on link "Marketing" at bounding box center [353, 93] width 66 height 30
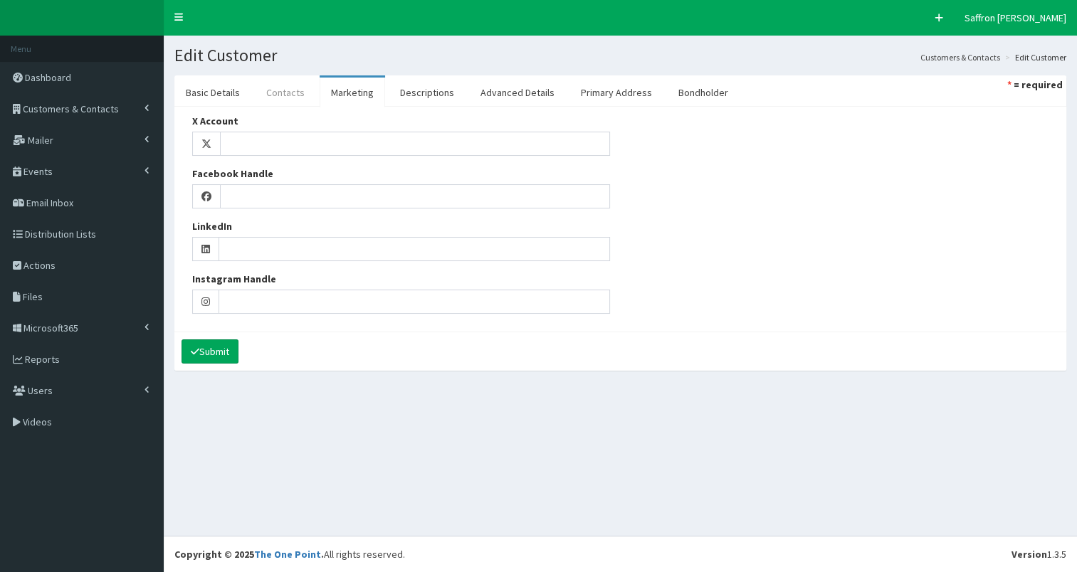
click at [296, 85] on link "Contacts" at bounding box center [285, 93] width 61 height 30
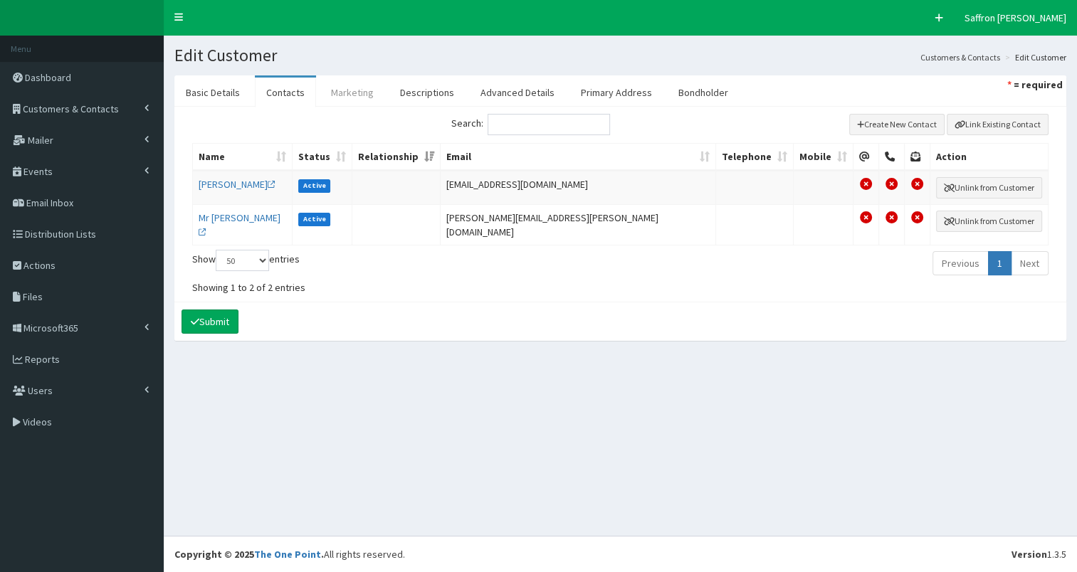
click at [350, 90] on link "Marketing" at bounding box center [353, 93] width 66 height 30
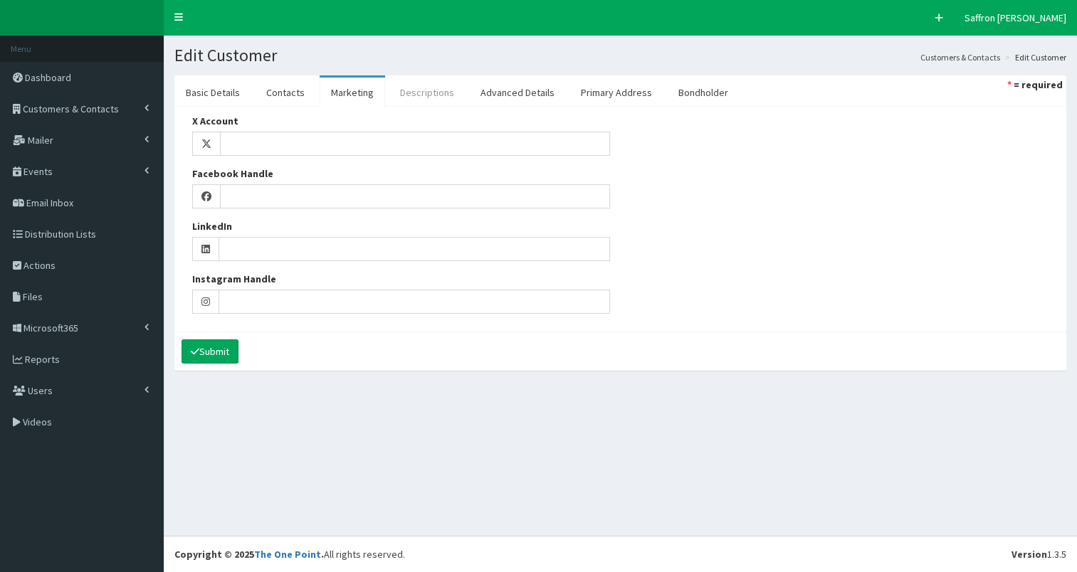
click at [414, 91] on link "Descriptions" at bounding box center [427, 93] width 77 height 30
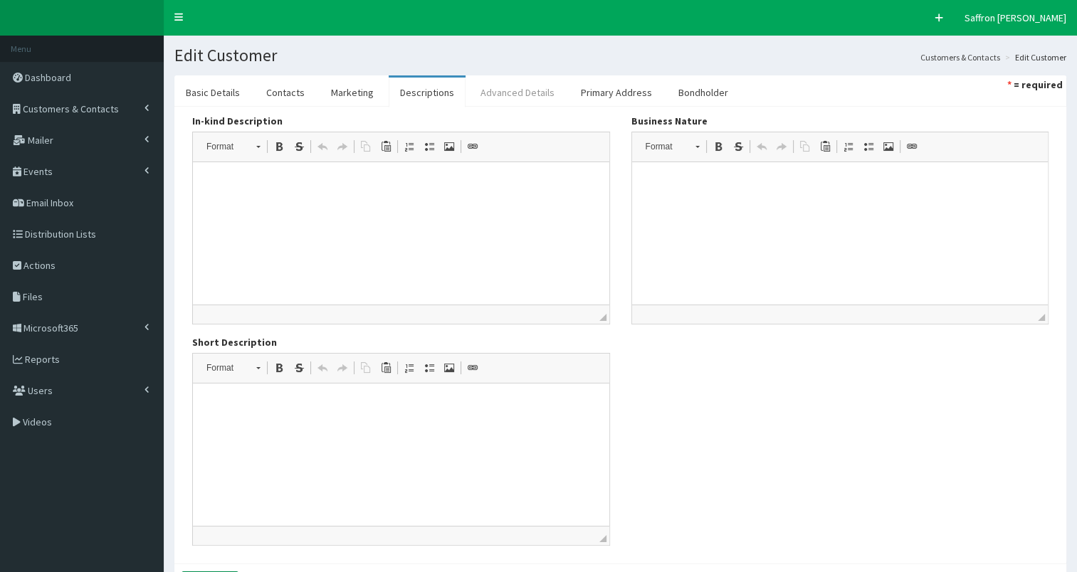
click at [510, 89] on link "Advanced Details" at bounding box center [517, 93] width 97 height 30
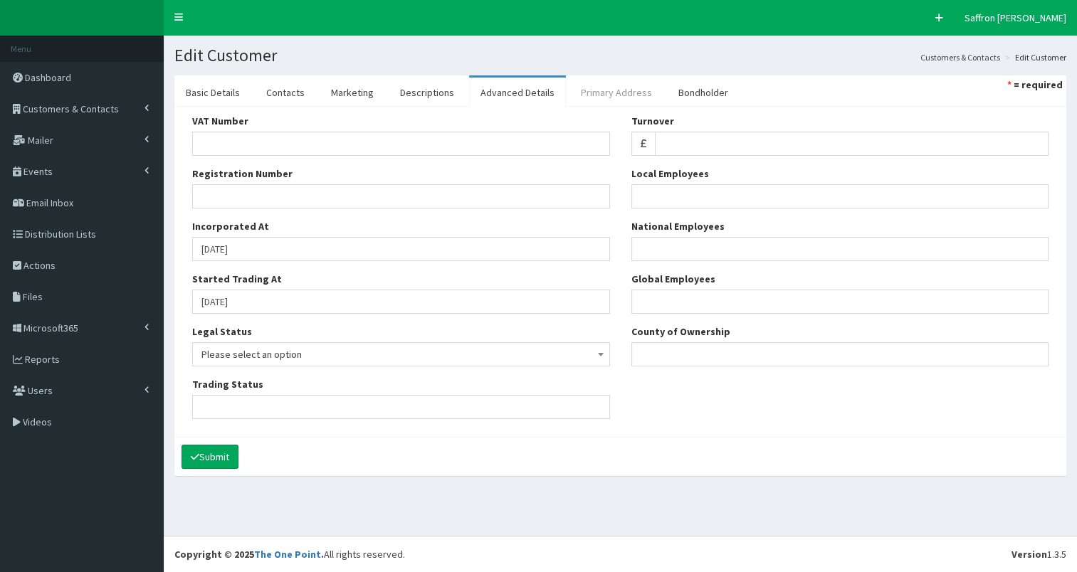
click at [607, 92] on link "Primary Address" at bounding box center [617, 93] width 94 height 30
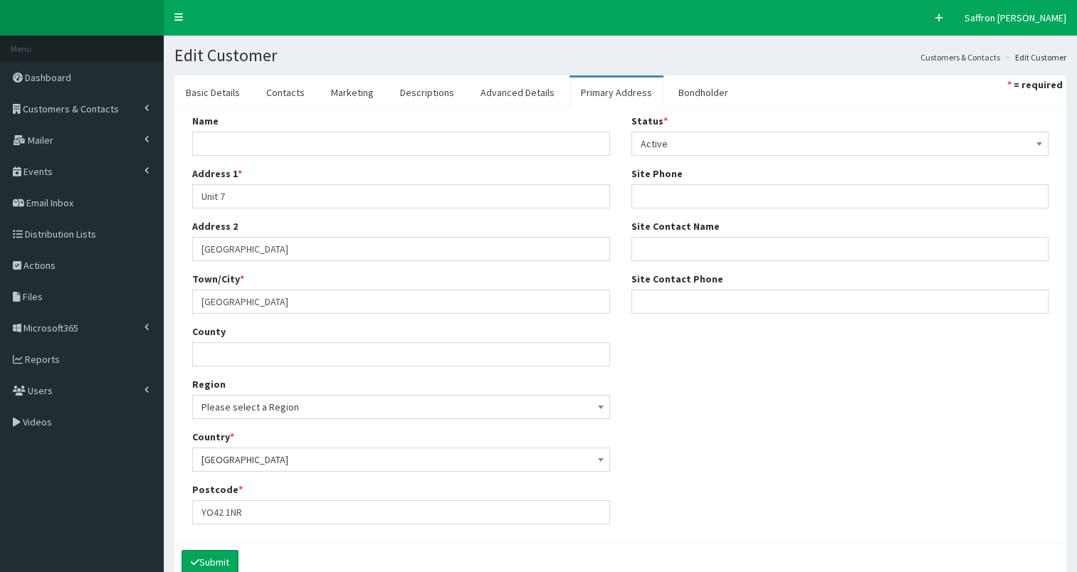
scroll to position [66, 0]
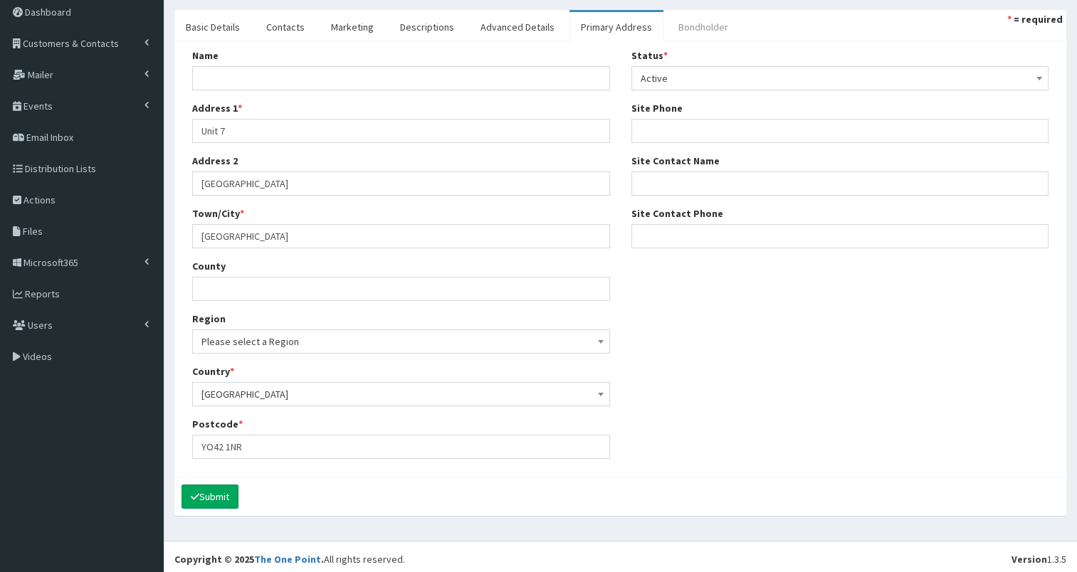
click at [689, 25] on link "Bondholder" at bounding box center [703, 27] width 73 height 30
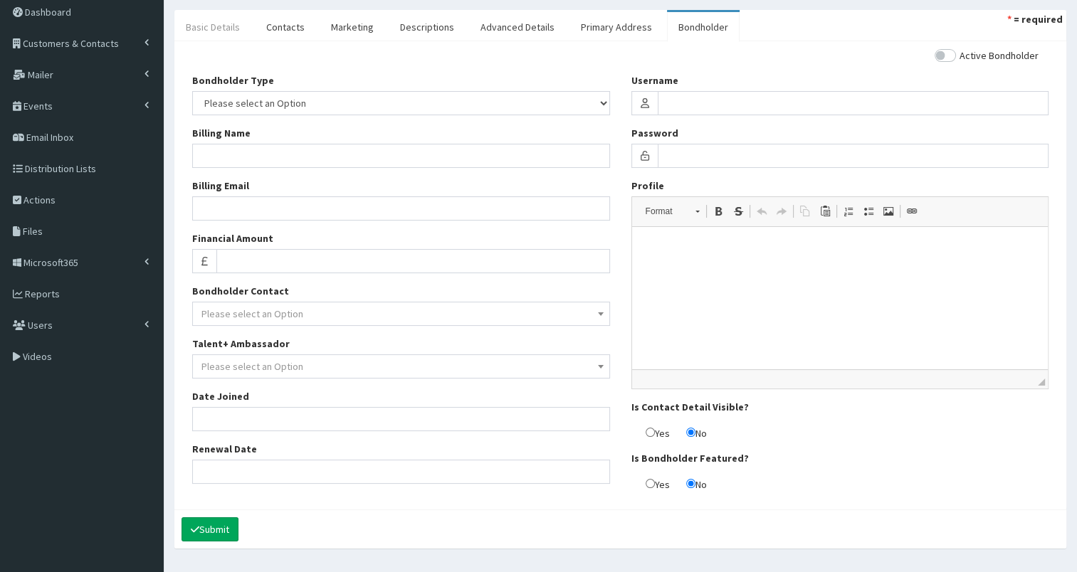
click at [218, 23] on link "Basic Details" at bounding box center [212, 27] width 77 height 30
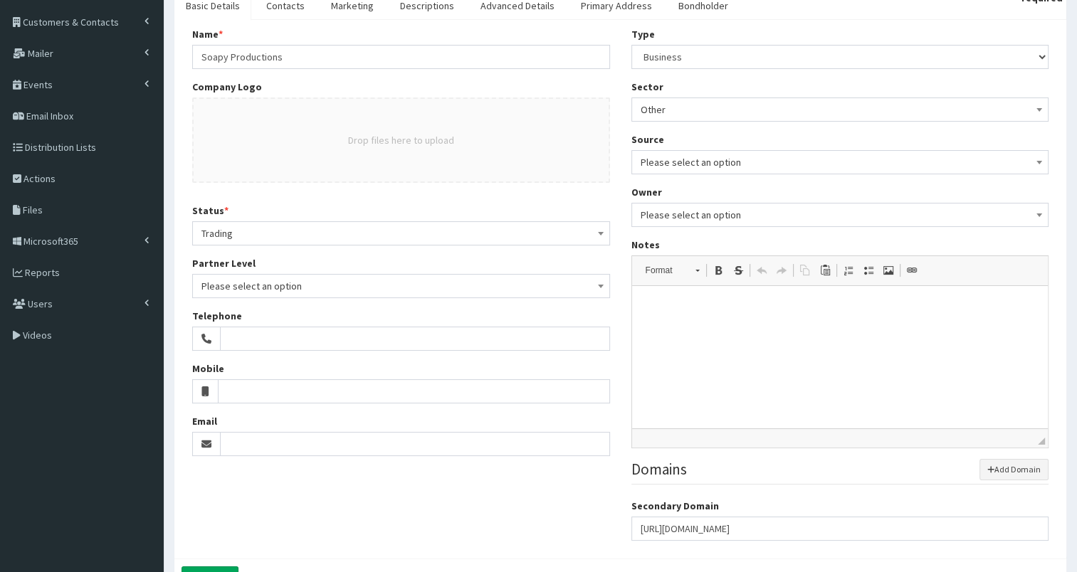
scroll to position [78, 0]
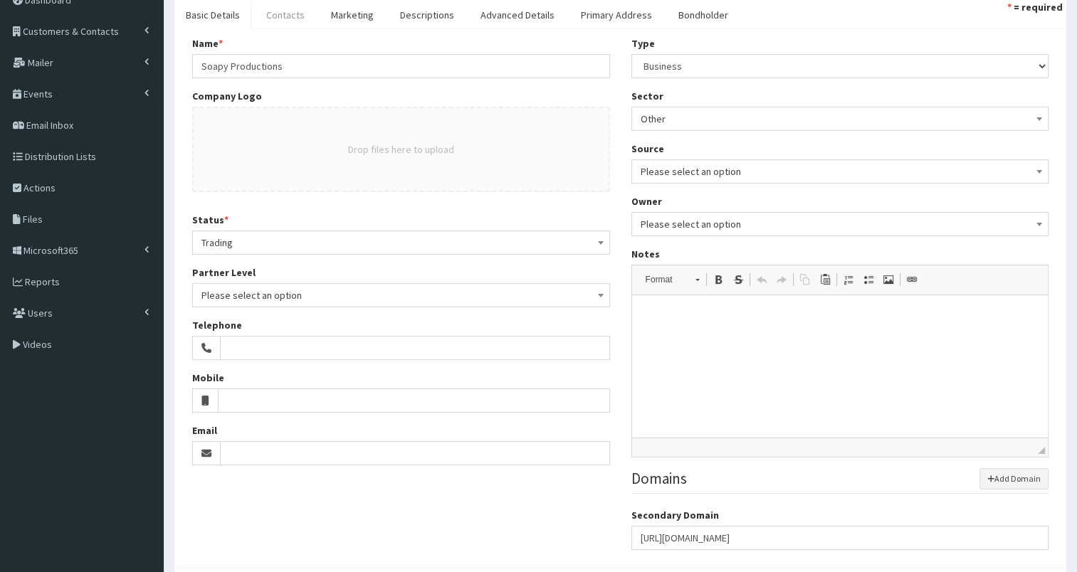
click at [274, 16] on link "Contacts" at bounding box center [285, 15] width 61 height 30
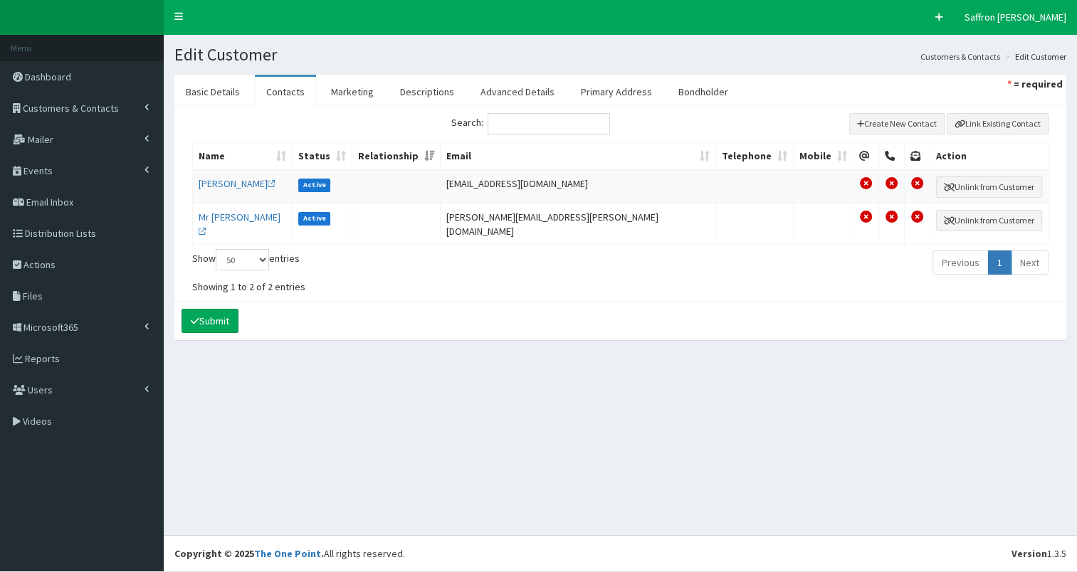
scroll to position [0, 0]
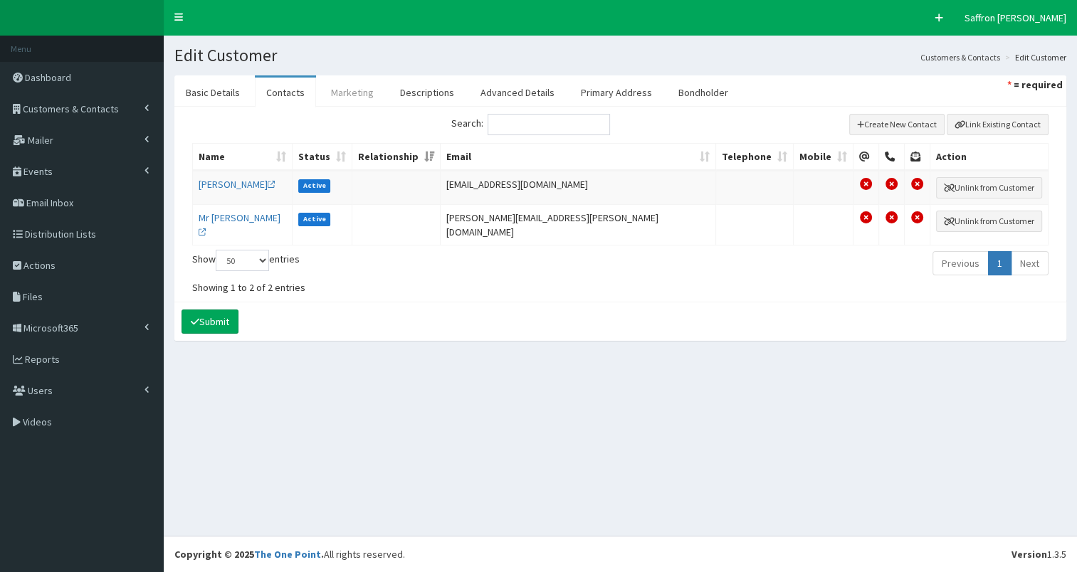
click at [350, 94] on link "Marketing" at bounding box center [353, 93] width 66 height 30
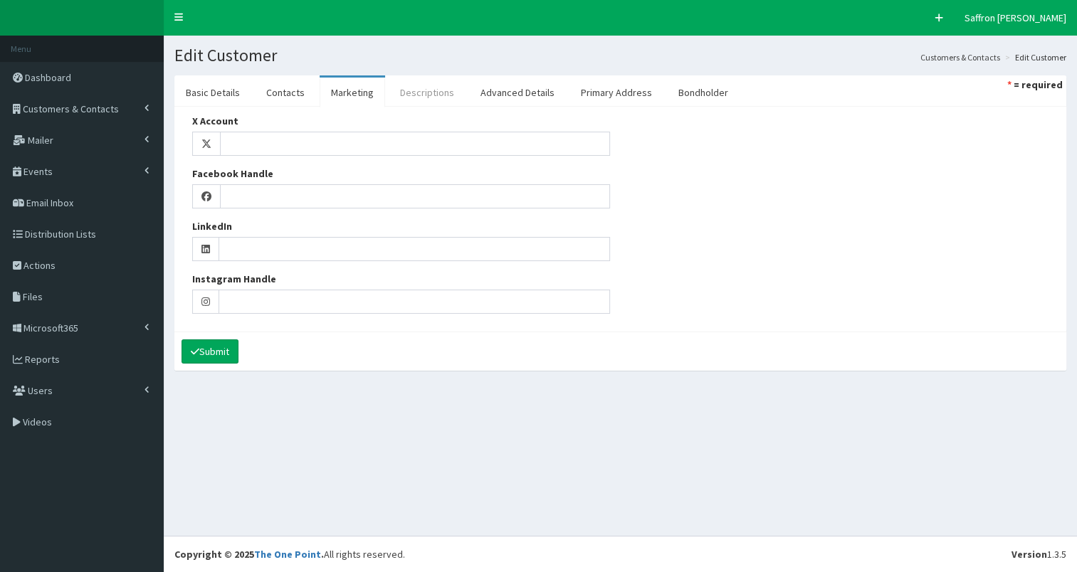
click at [426, 93] on link "Descriptions" at bounding box center [427, 93] width 77 height 30
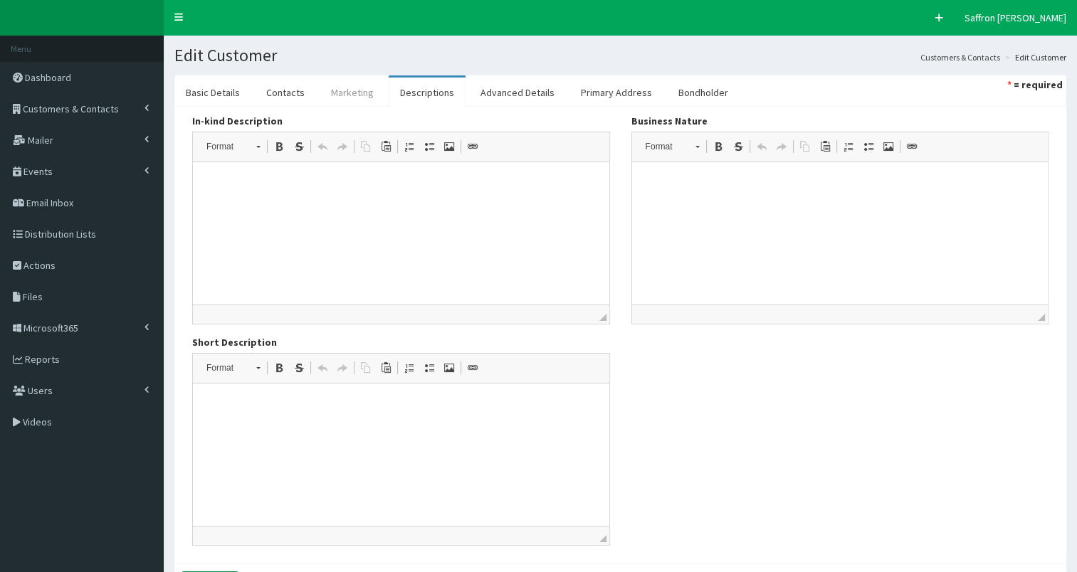
click at [352, 88] on link "Marketing" at bounding box center [353, 93] width 66 height 30
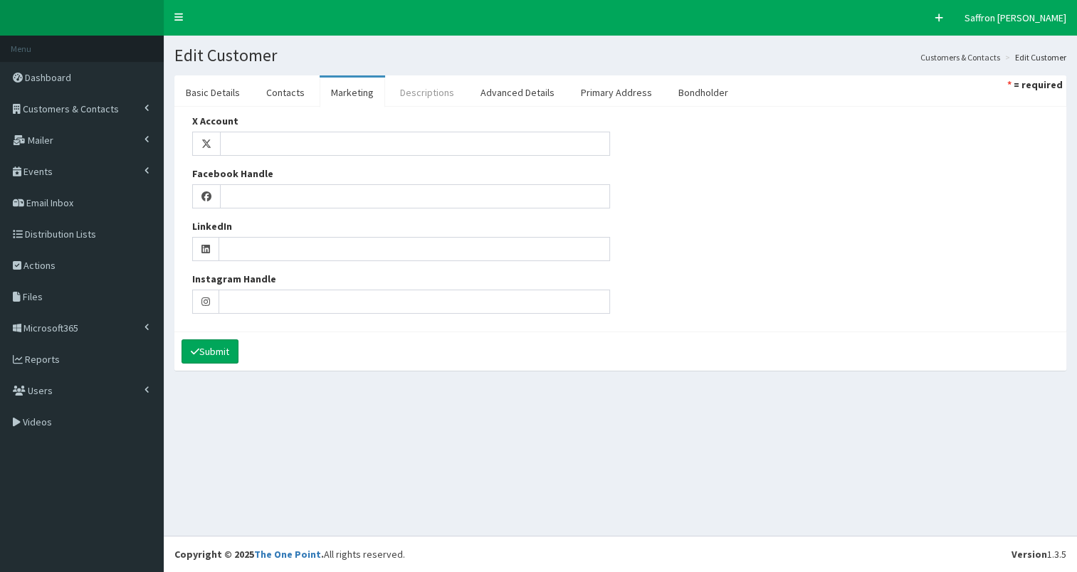
click at [439, 85] on link "Descriptions" at bounding box center [427, 93] width 77 height 30
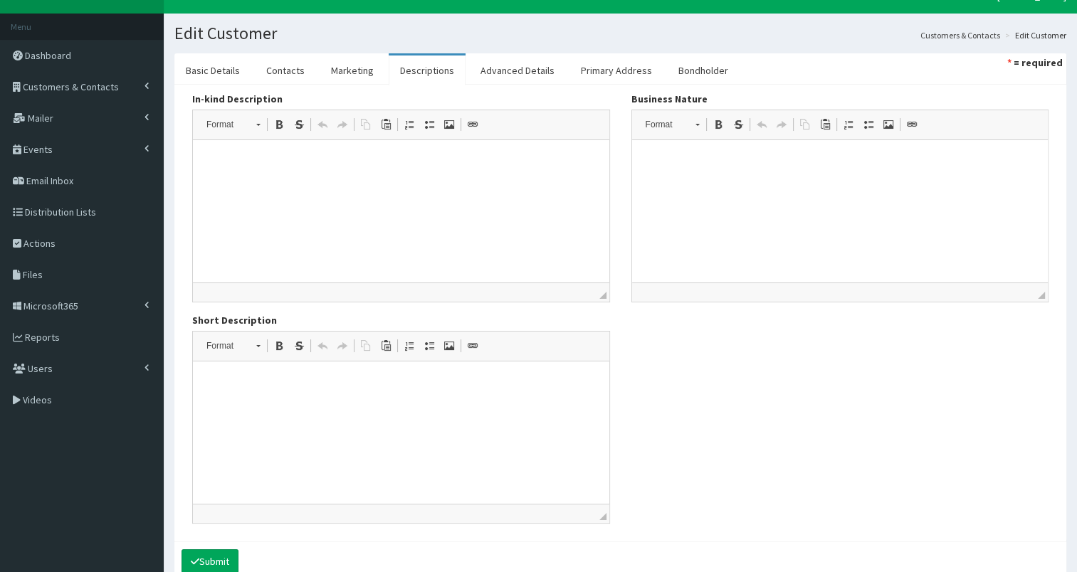
scroll to position [7, 0]
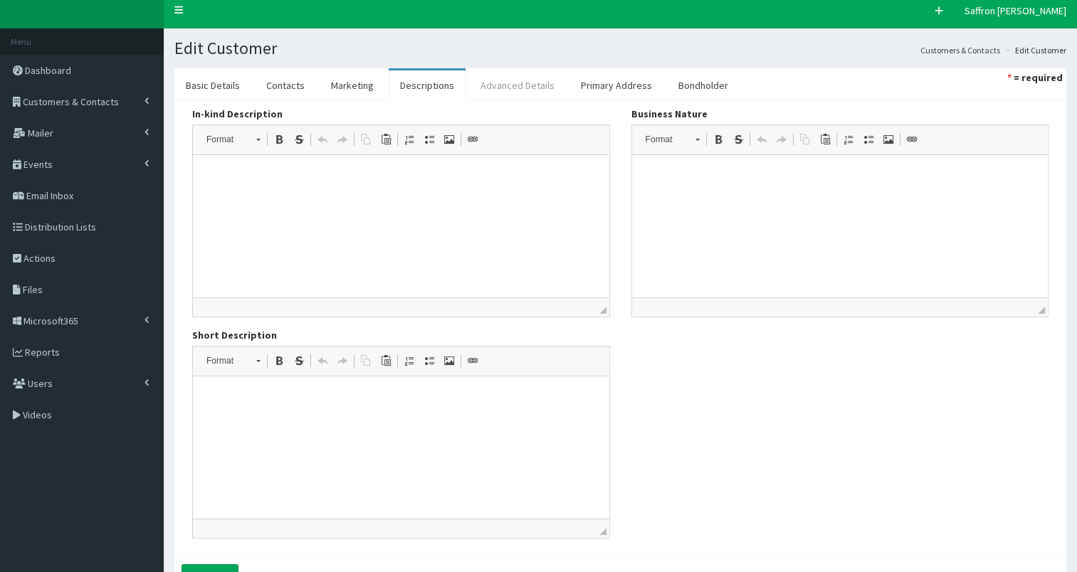
click at [525, 85] on link "Advanced Details" at bounding box center [517, 85] width 97 height 30
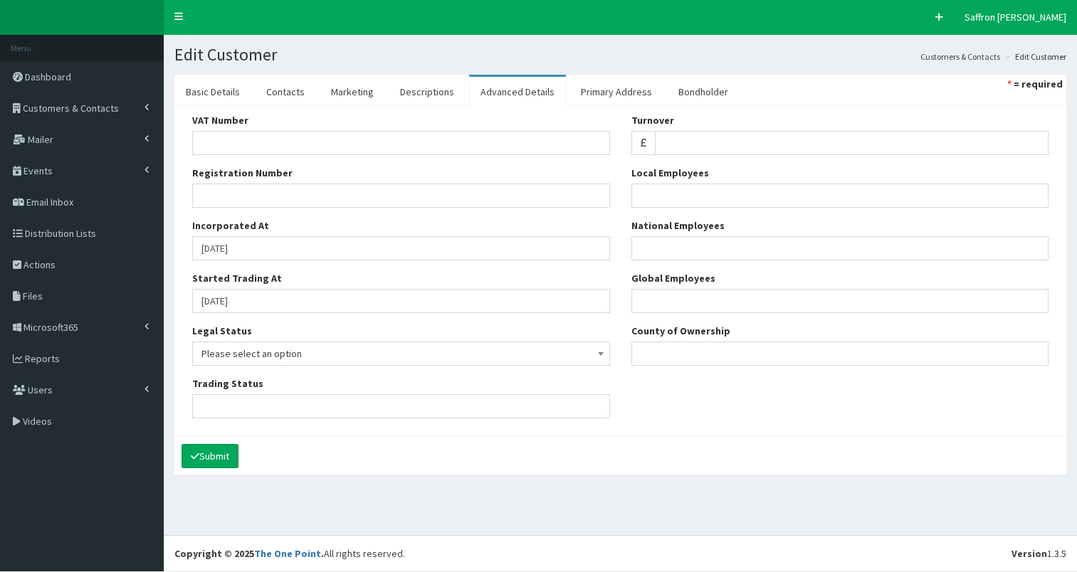
scroll to position [0, 0]
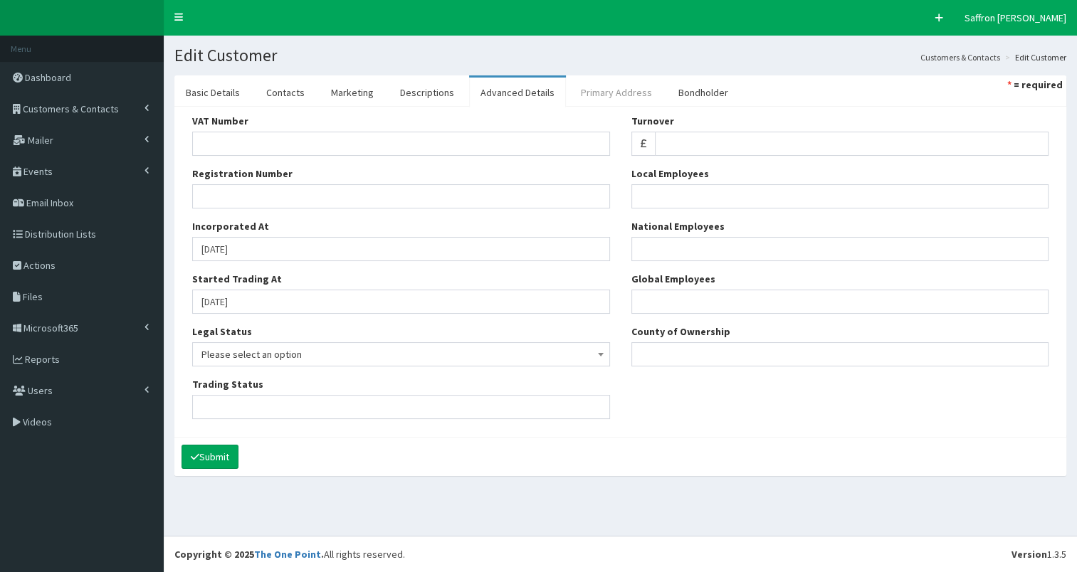
click at [595, 88] on link "Primary Address" at bounding box center [617, 93] width 94 height 30
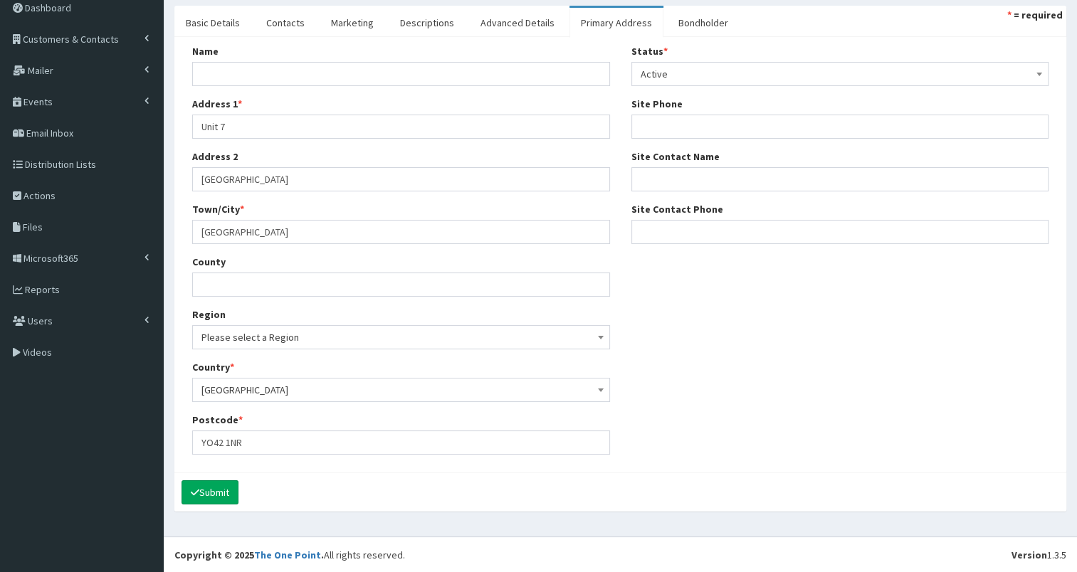
scroll to position [31, 0]
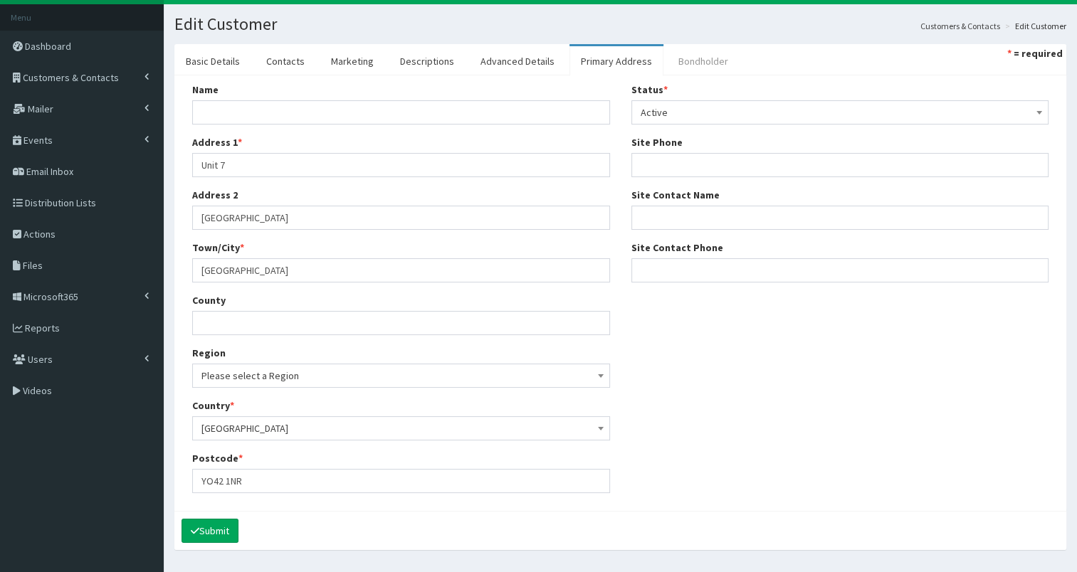
click at [690, 53] on link "Bondholder" at bounding box center [703, 61] width 73 height 30
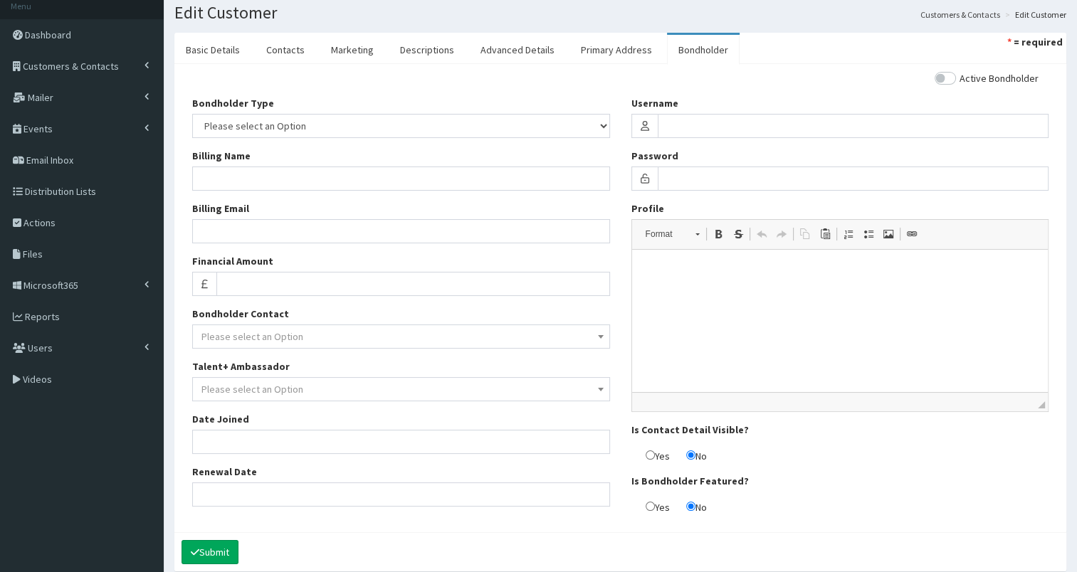
scroll to position [38, 0]
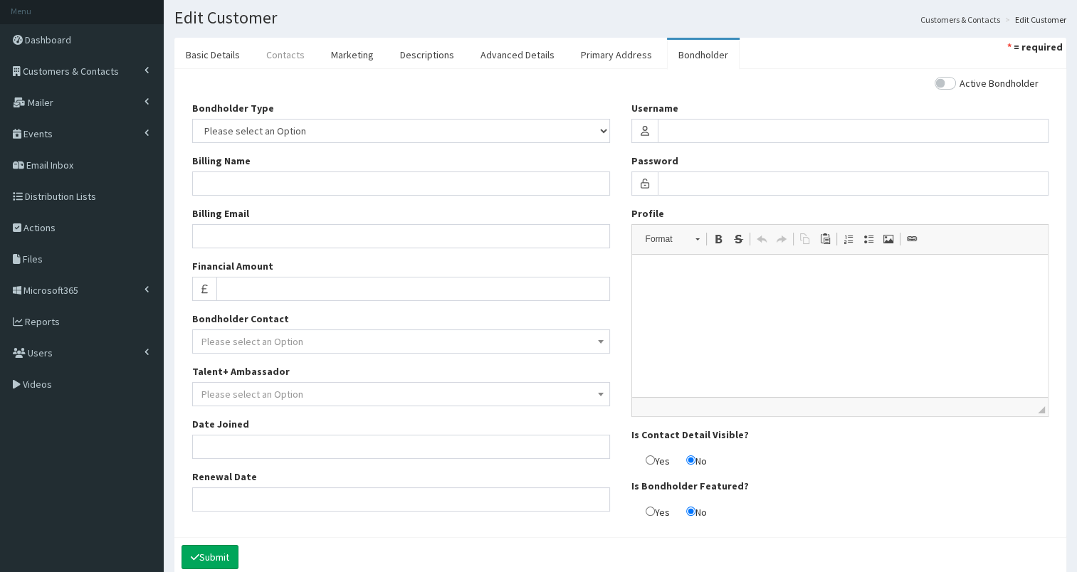
click at [283, 59] on link "Contacts" at bounding box center [285, 55] width 61 height 30
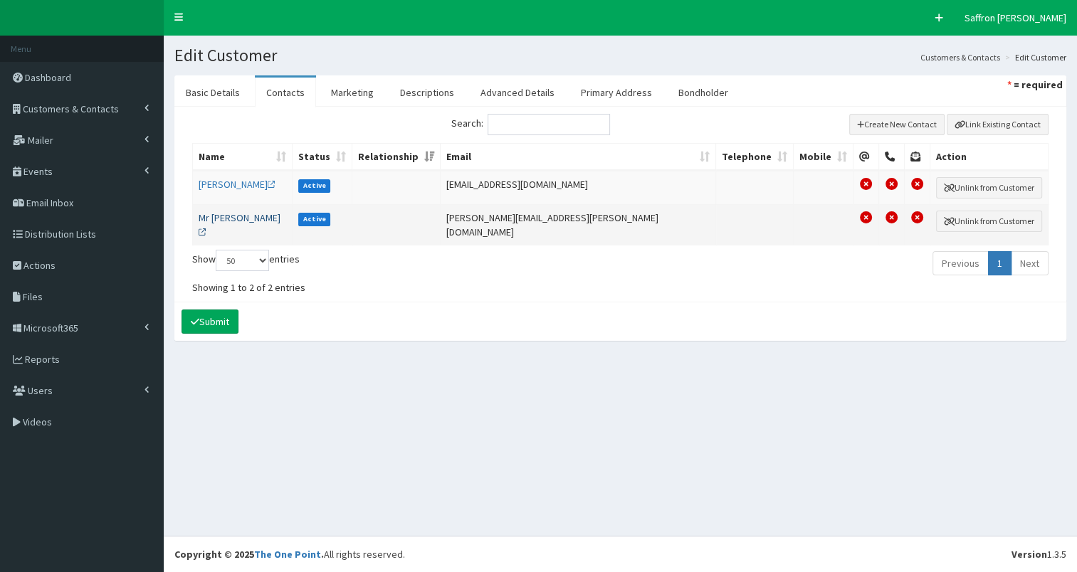
click at [225, 216] on link "Mr David Wood" at bounding box center [240, 224] width 82 height 27
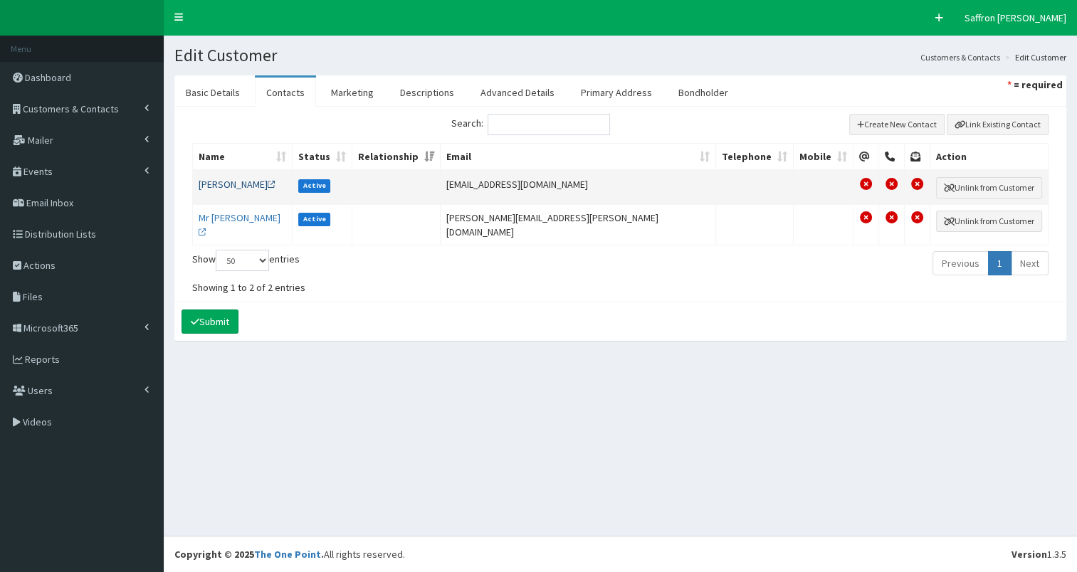
click at [226, 185] on link "Mr Simon" at bounding box center [237, 184] width 77 height 13
click at [230, 95] on link "Basic Details" at bounding box center [212, 93] width 77 height 30
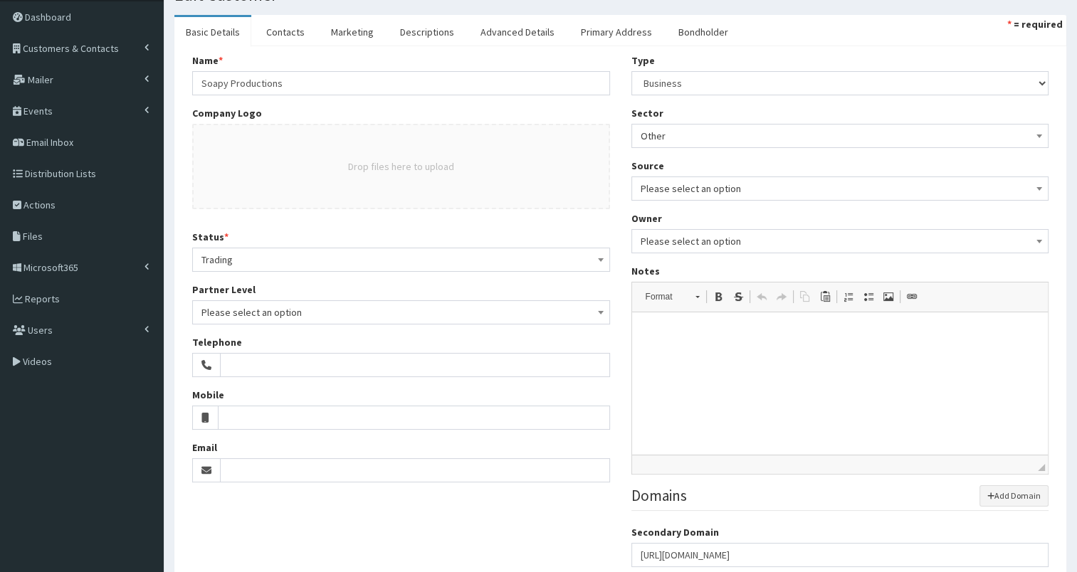
scroll to position [20, 0]
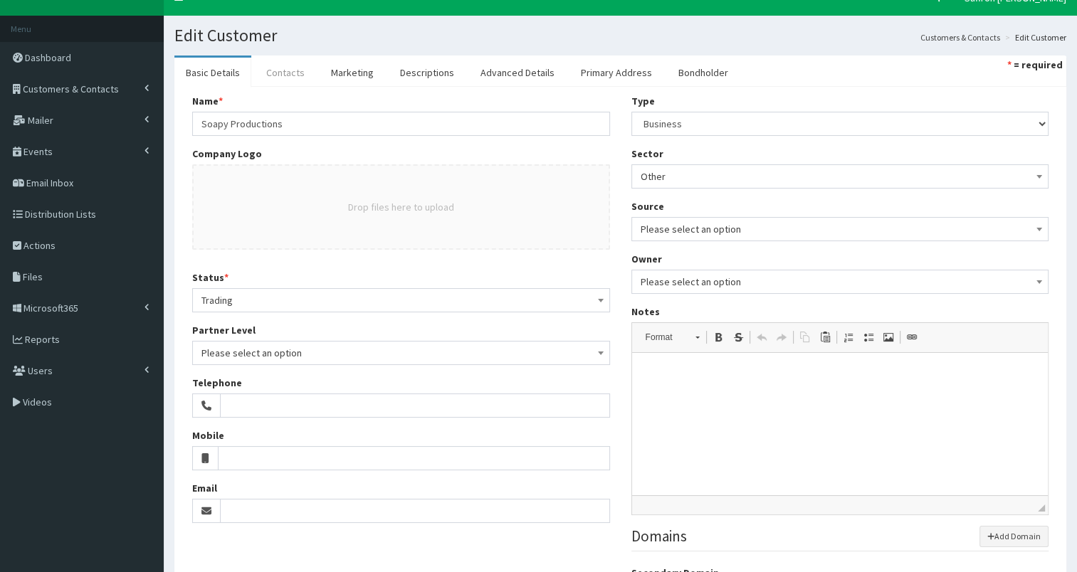
click at [293, 73] on link "Contacts" at bounding box center [285, 73] width 61 height 30
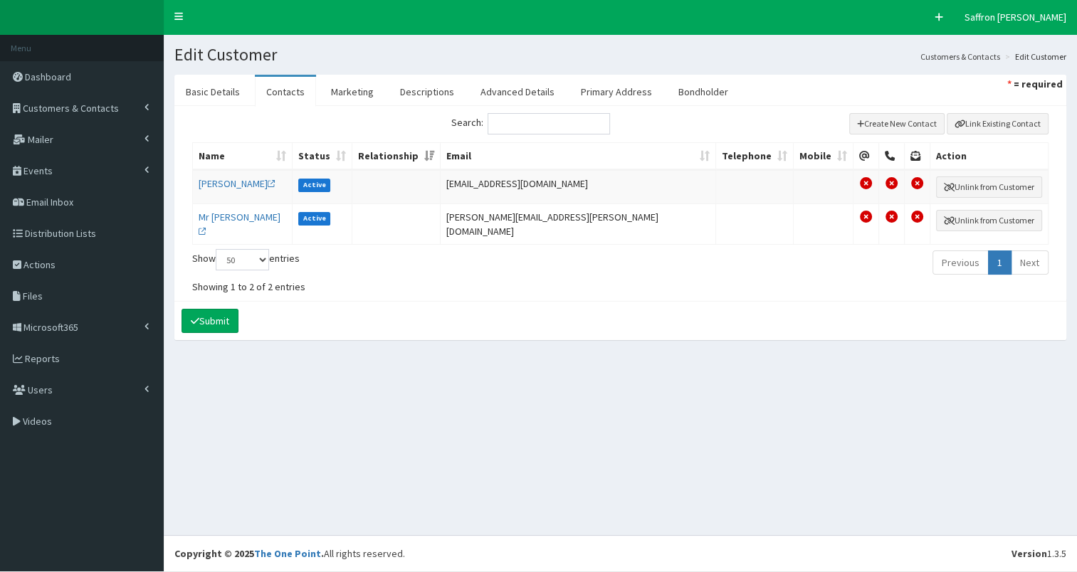
scroll to position [0, 0]
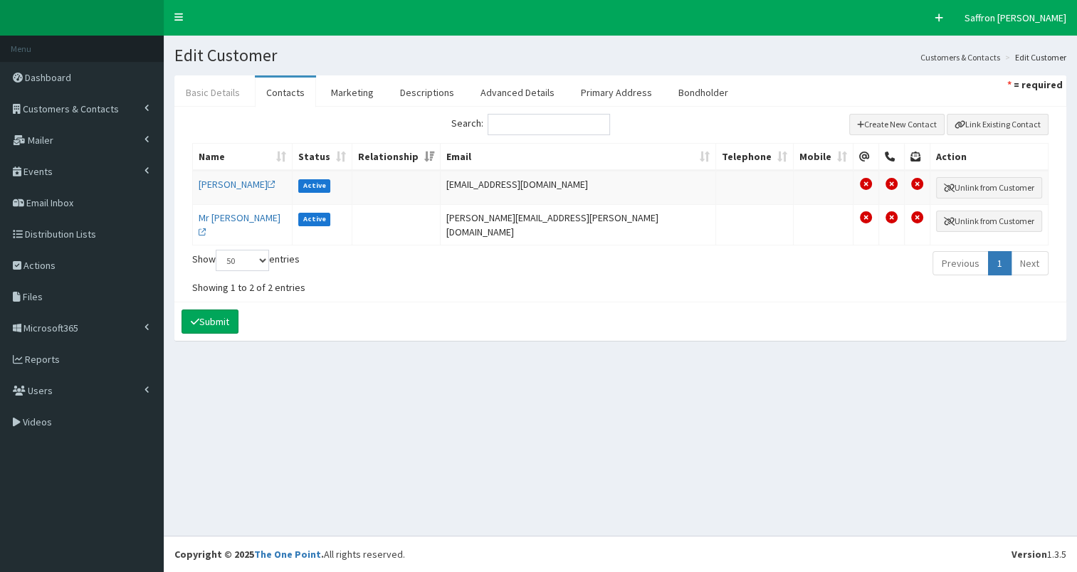
click at [222, 85] on link "Basic Details" at bounding box center [212, 93] width 77 height 30
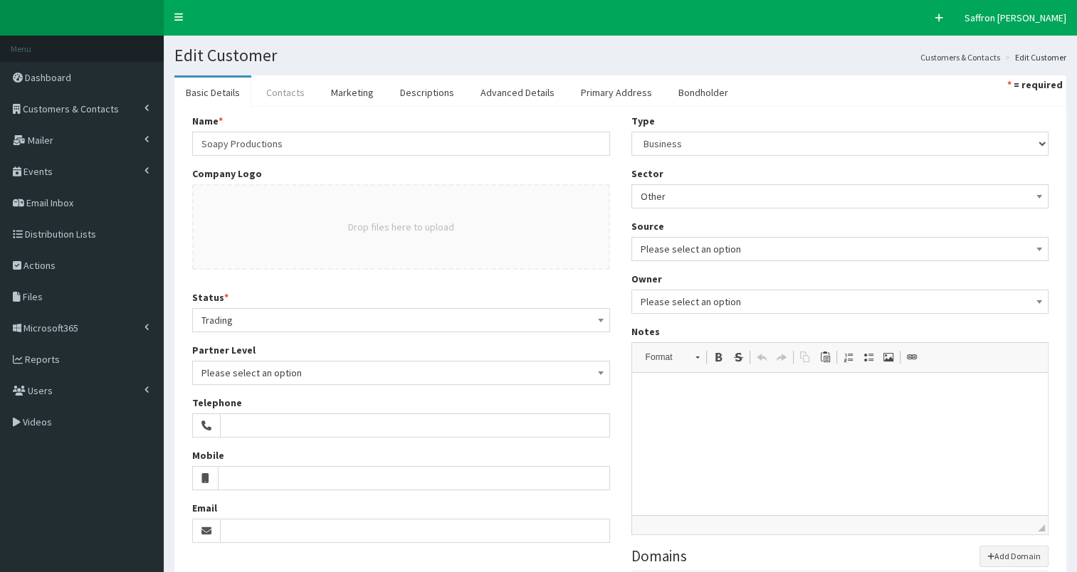
click at [296, 92] on link "Contacts" at bounding box center [285, 93] width 61 height 30
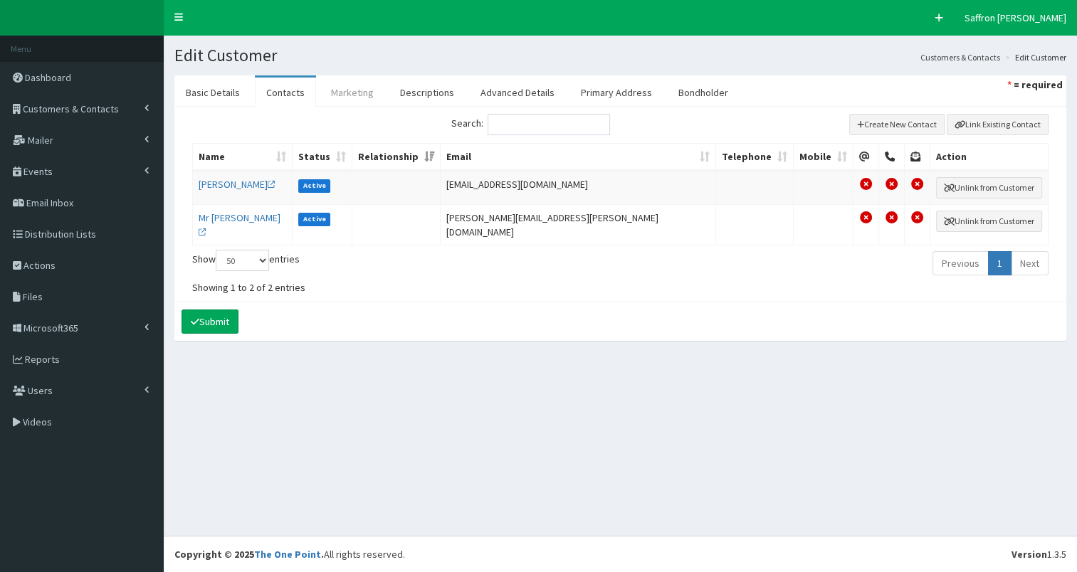
click at [351, 91] on link "Marketing" at bounding box center [353, 93] width 66 height 30
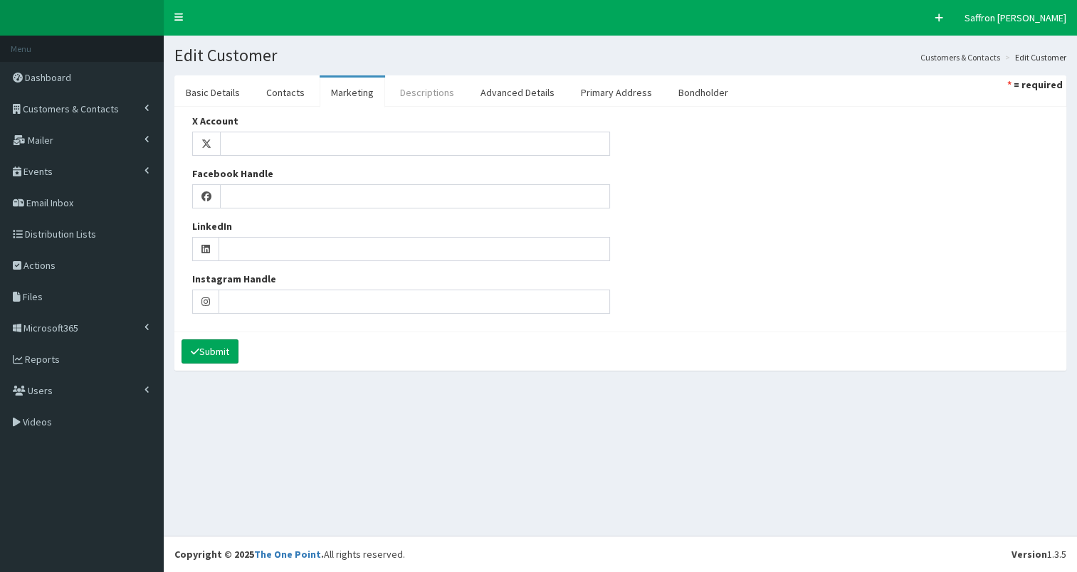
click at [420, 87] on link "Descriptions" at bounding box center [427, 93] width 77 height 30
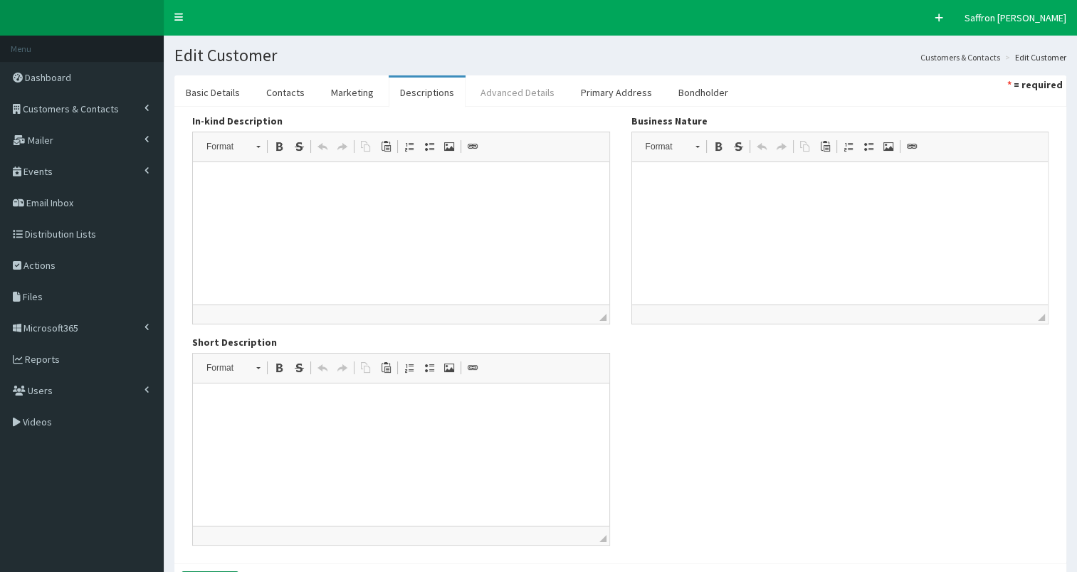
click at [497, 90] on link "Advanced Details" at bounding box center [517, 93] width 97 height 30
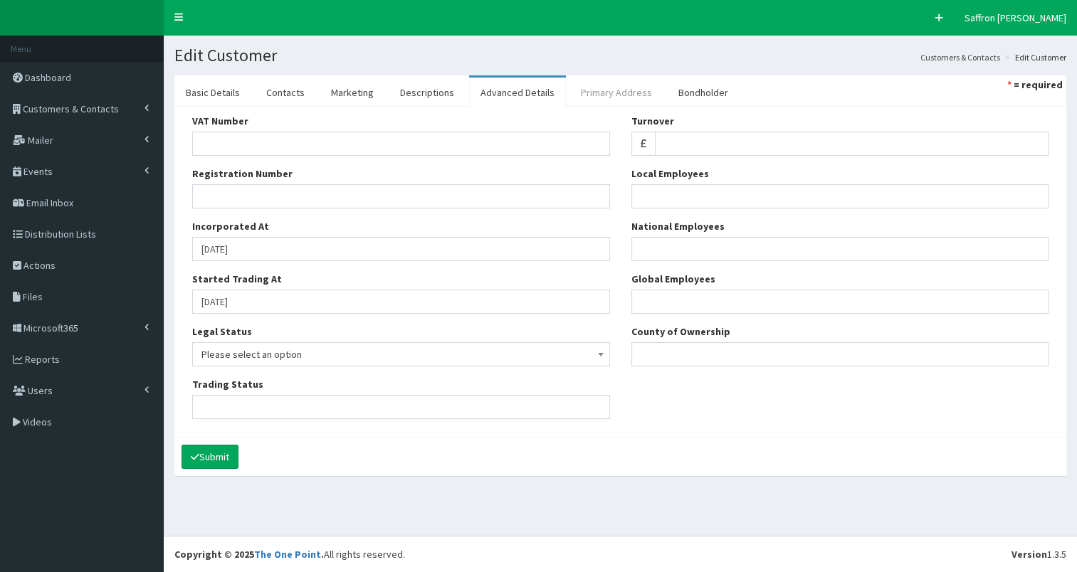
click at [602, 85] on link "Primary Address" at bounding box center [617, 93] width 94 height 30
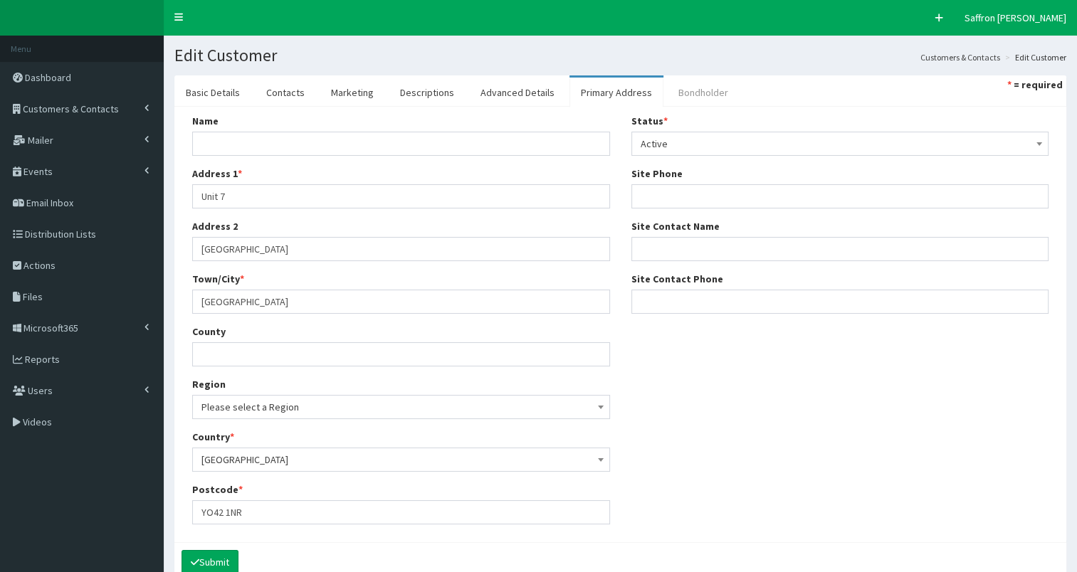
click at [686, 90] on link "Bondholder" at bounding box center [703, 93] width 73 height 30
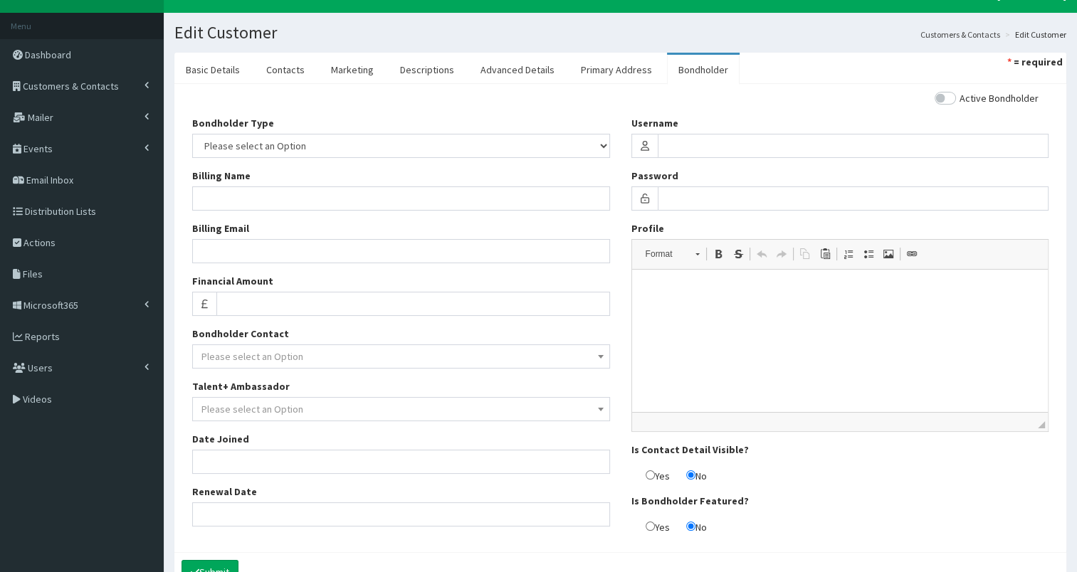
scroll to position [23, 0]
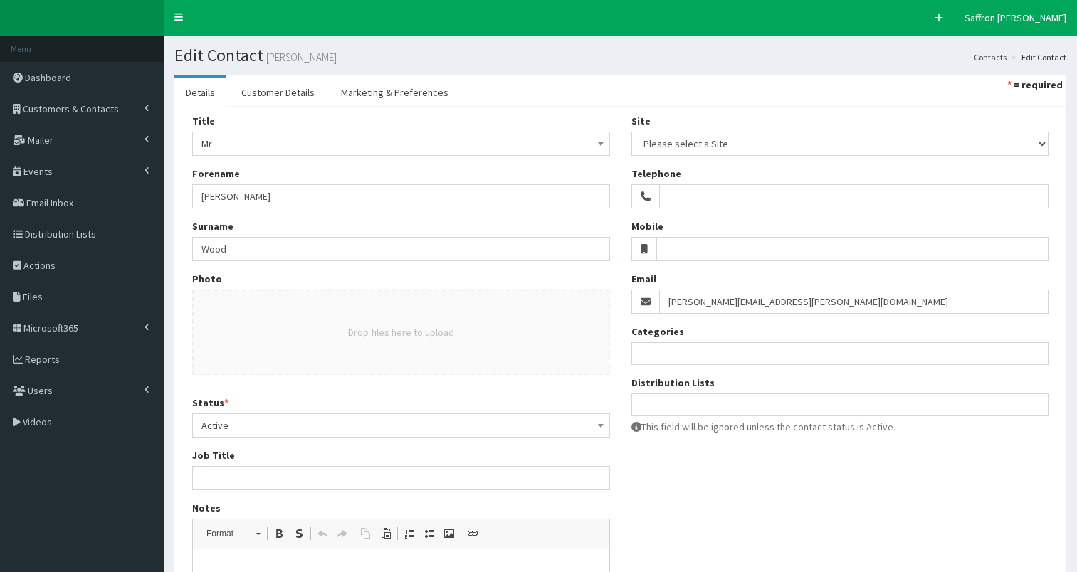
select select
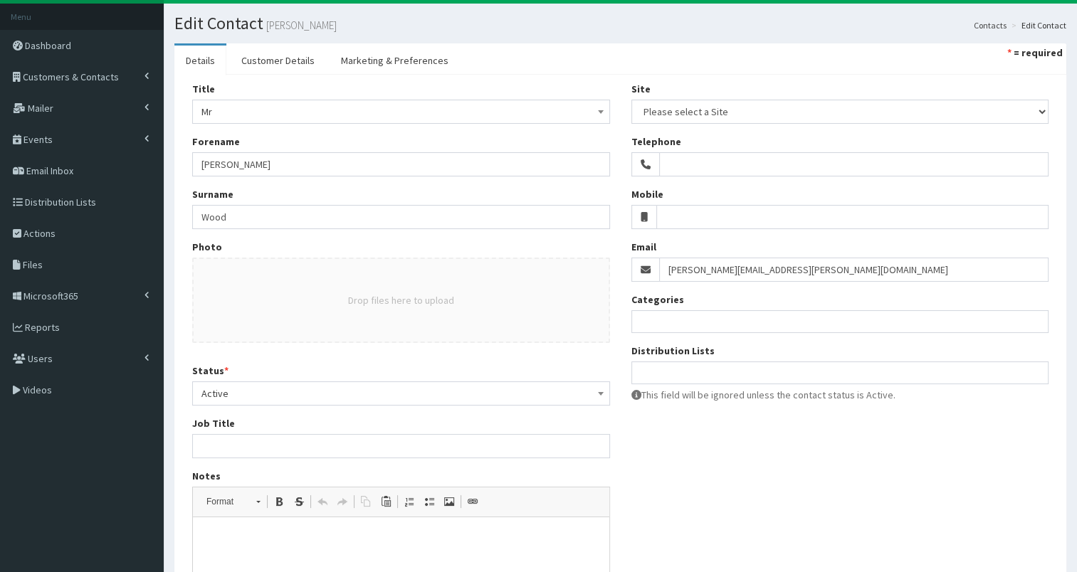
scroll to position [26, 0]
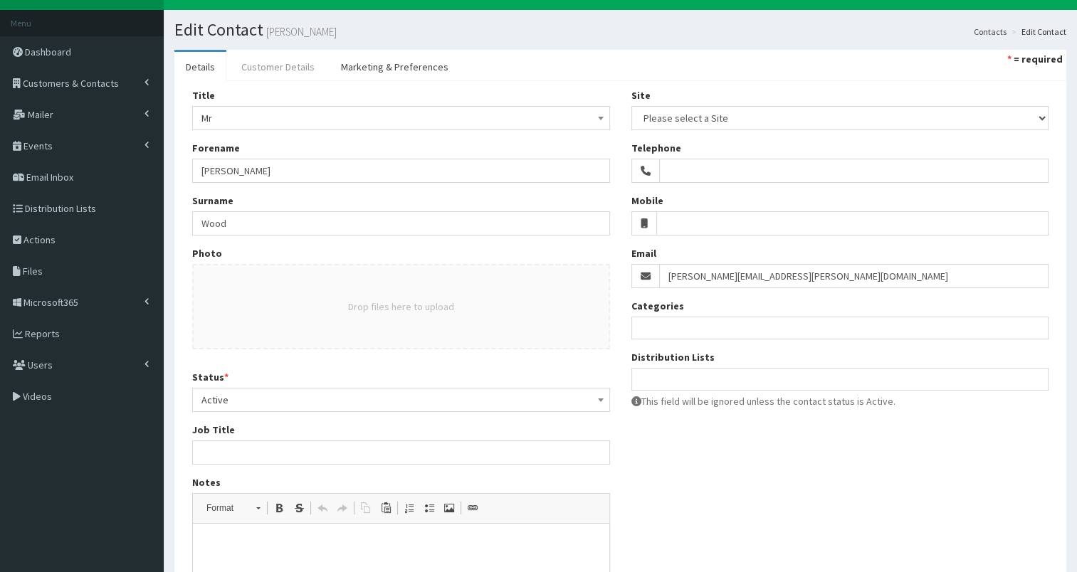
click at [293, 61] on link "Customer Details" at bounding box center [278, 67] width 96 height 30
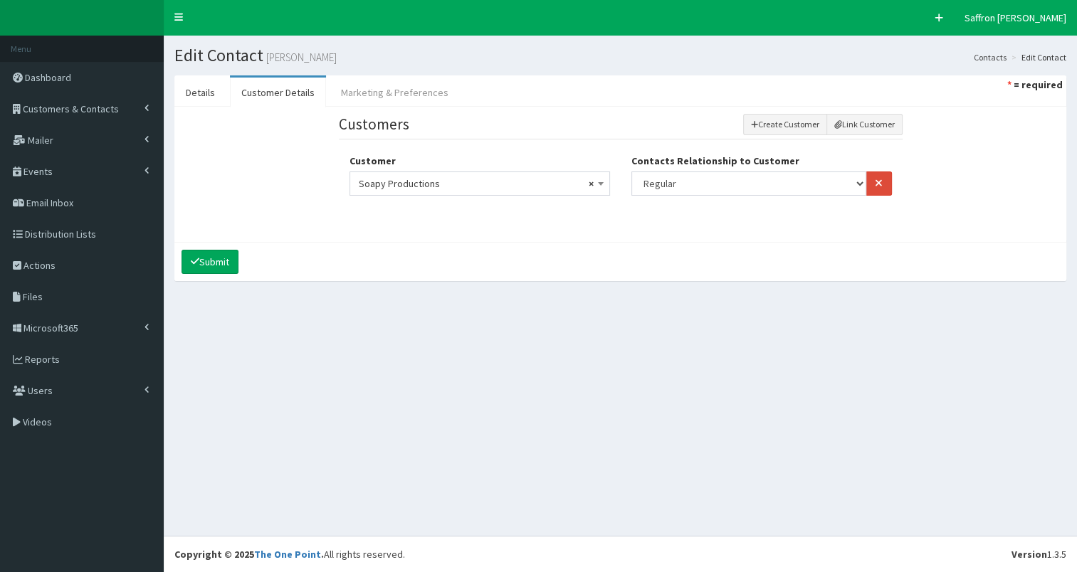
click at [379, 87] on link "Marketing & Preferences" at bounding box center [395, 93] width 130 height 30
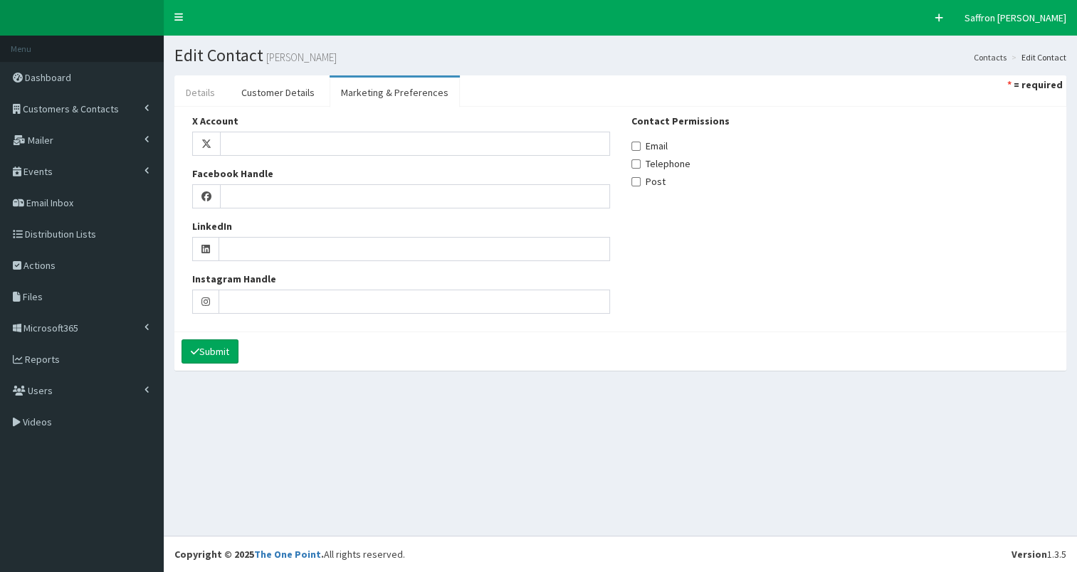
click at [182, 88] on link "Details" at bounding box center [200, 93] width 52 height 30
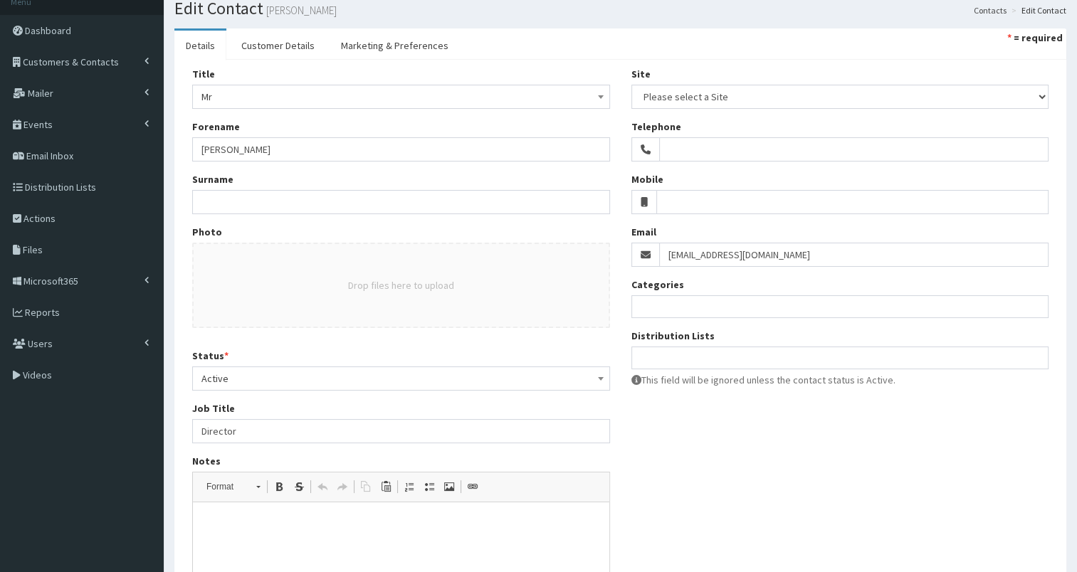
scroll to position [43, 0]
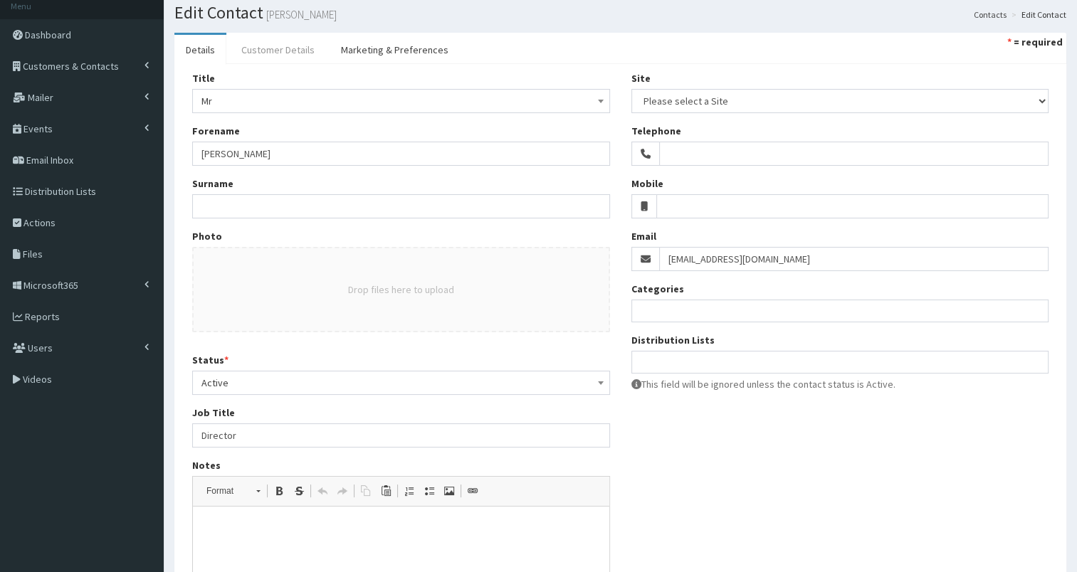
click at [261, 50] on link "Customer Details" at bounding box center [278, 50] width 96 height 30
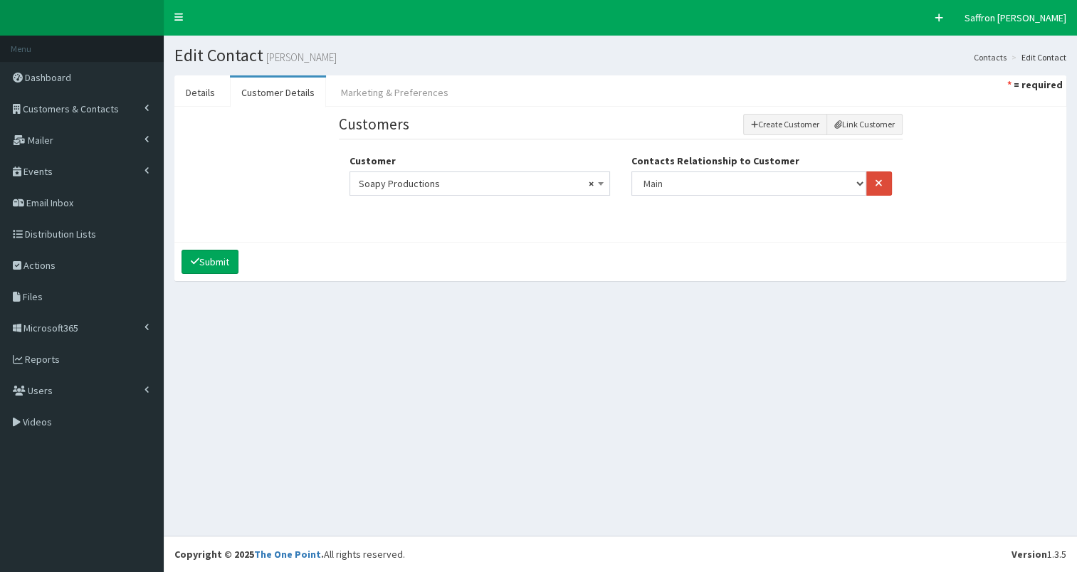
click at [396, 85] on link "Marketing & Preferences" at bounding box center [395, 93] width 130 height 30
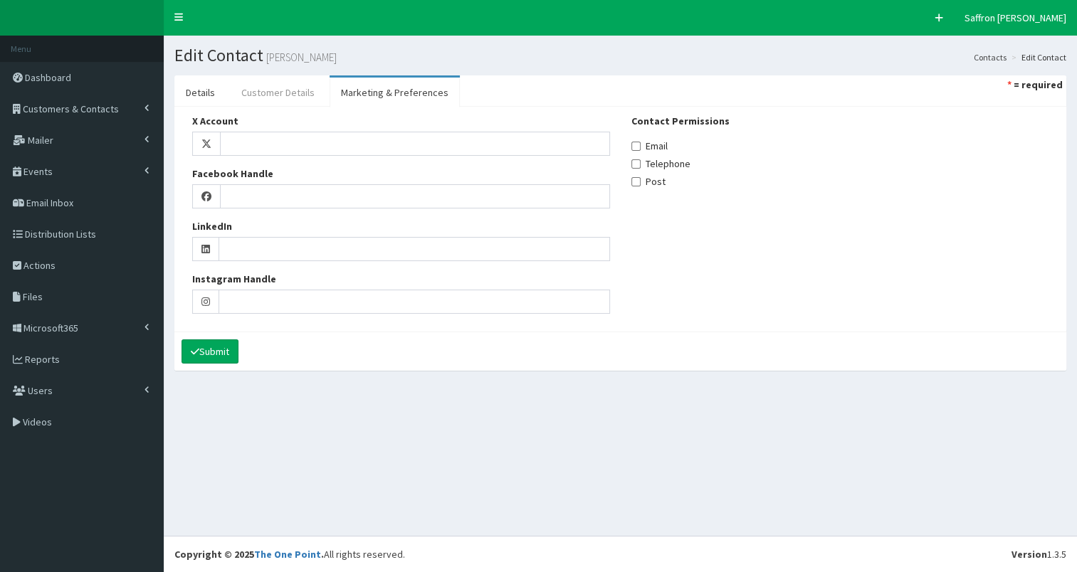
click at [282, 88] on link "Customer Details" at bounding box center [278, 93] width 96 height 30
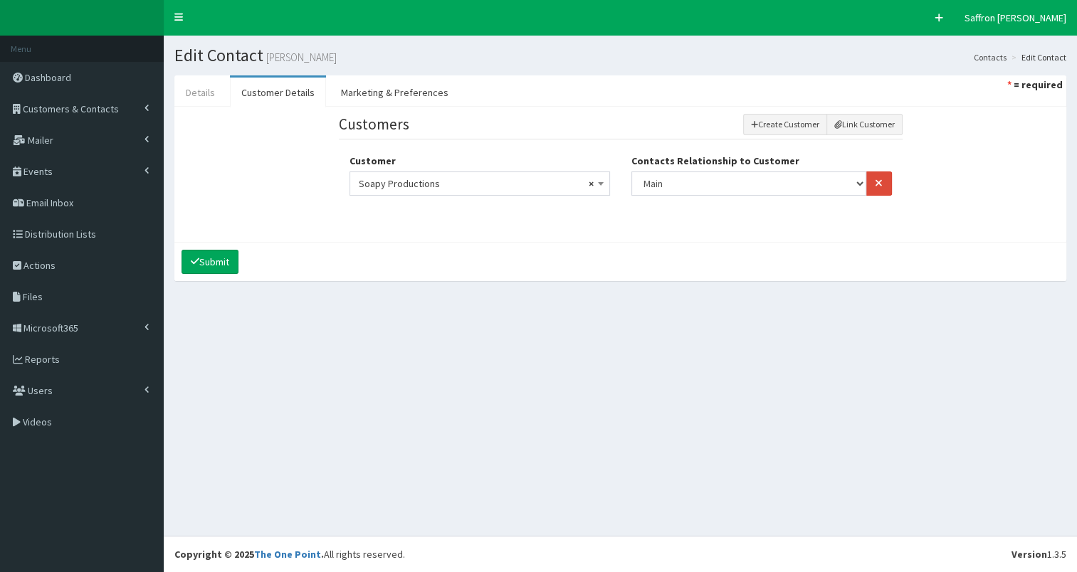
click at [202, 94] on link "Details" at bounding box center [200, 93] width 52 height 30
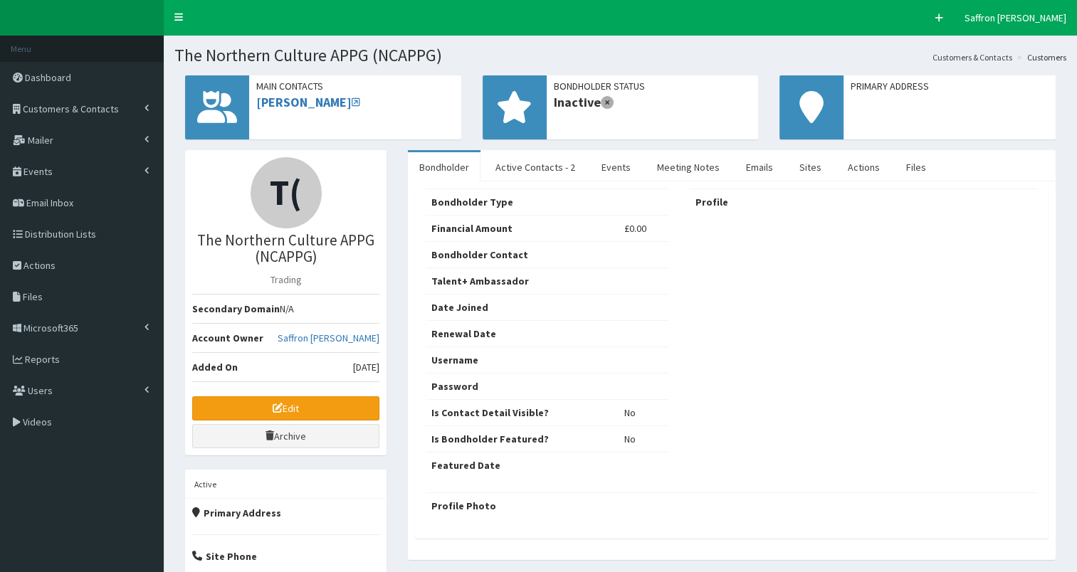
click at [340, 394] on div "T( The Northern Culture APPG (NCAPPG) Trading Secondary Domain N/A Account Owne…" at bounding box center [285, 302] width 201 height 305
click at [333, 411] on link "Edit" at bounding box center [285, 409] width 187 height 24
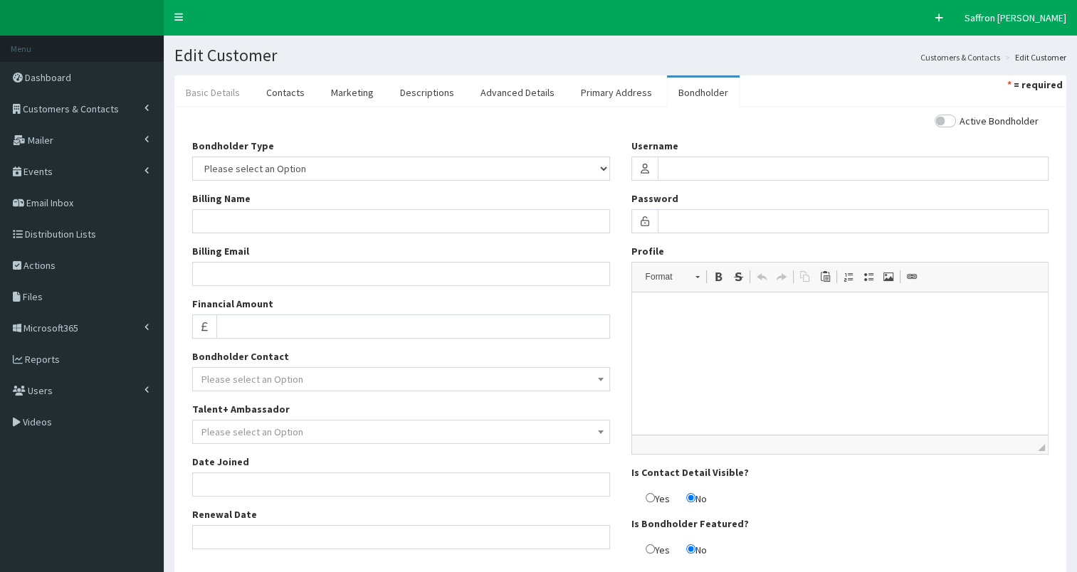
click at [224, 83] on link "Basic Details" at bounding box center [212, 93] width 77 height 30
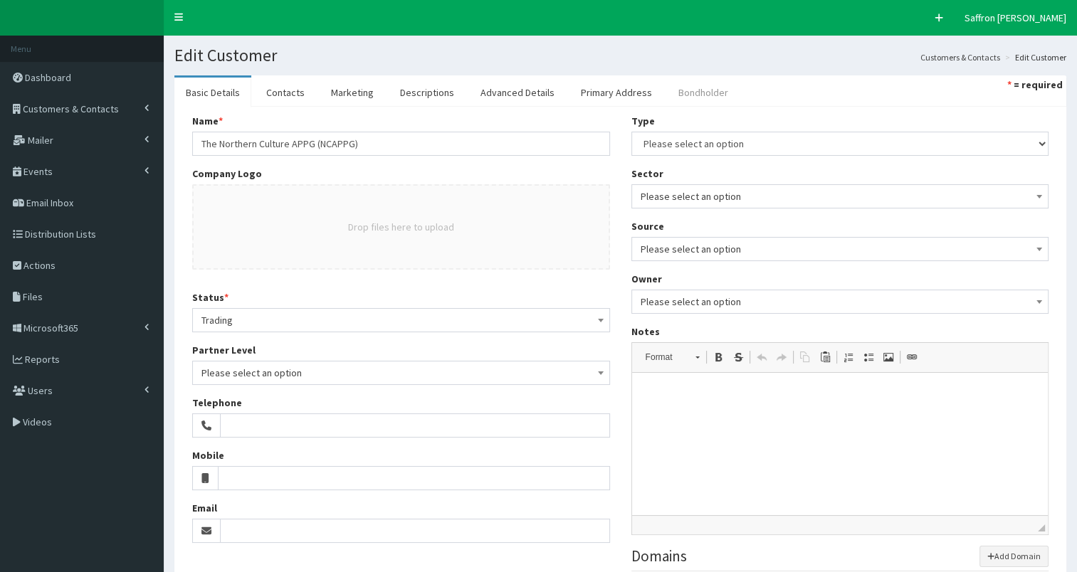
click at [690, 83] on link "Bondholder" at bounding box center [703, 93] width 73 height 30
